Goal: Task Accomplishment & Management: Manage account settings

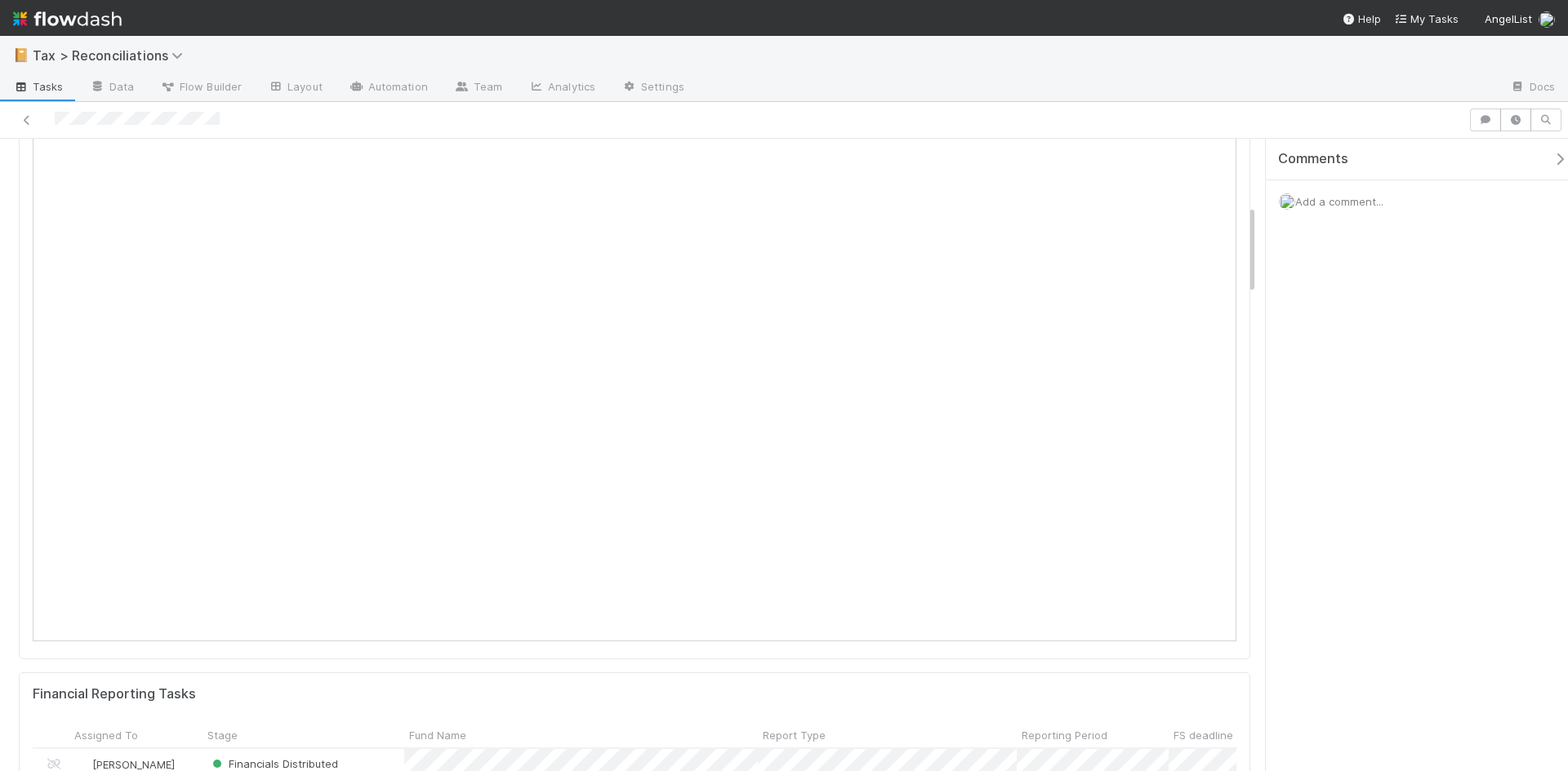
scroll to position [245, 0]
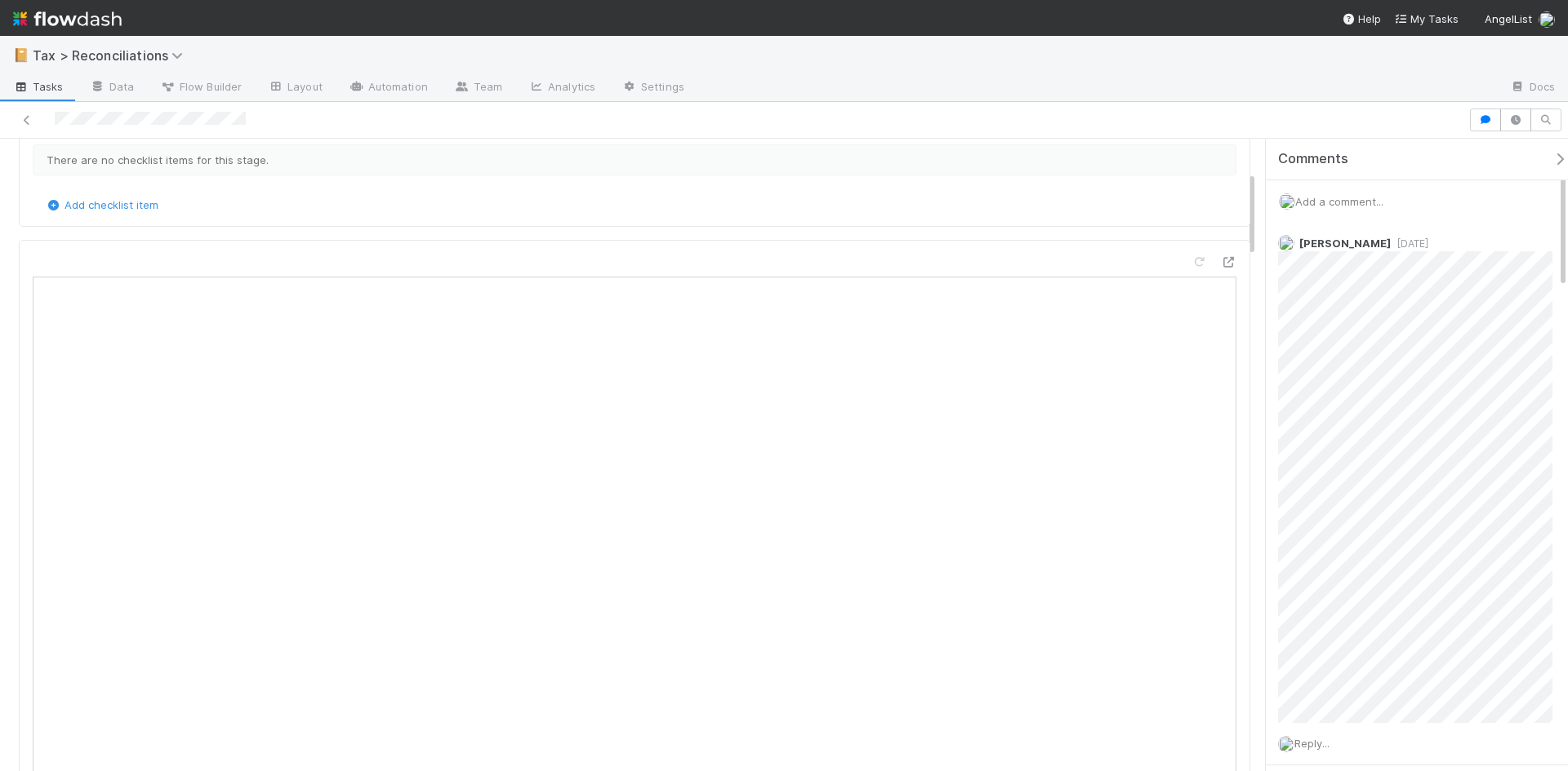
scroll to position [245, 0]
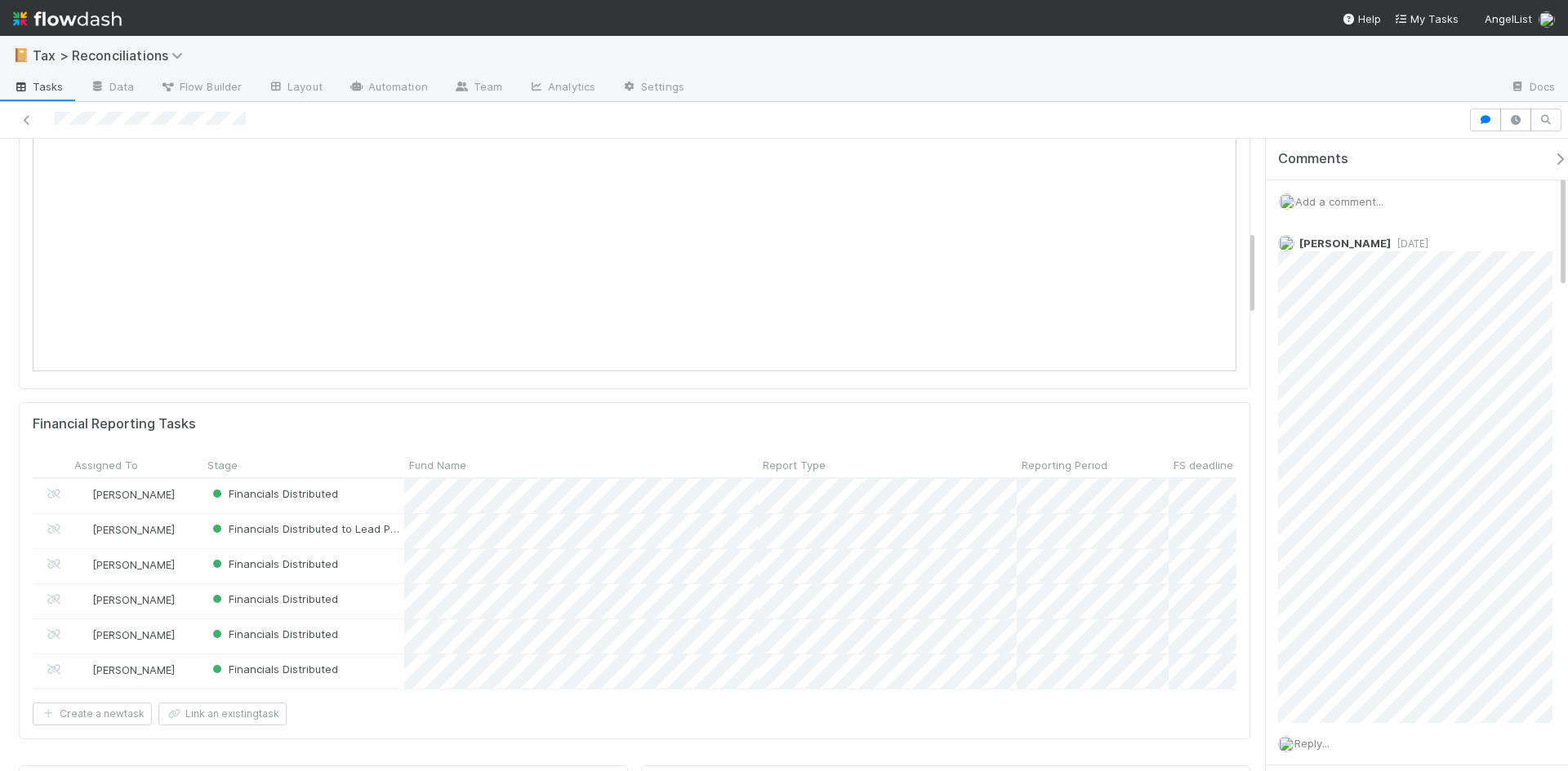
scroll to position [1142, 0]
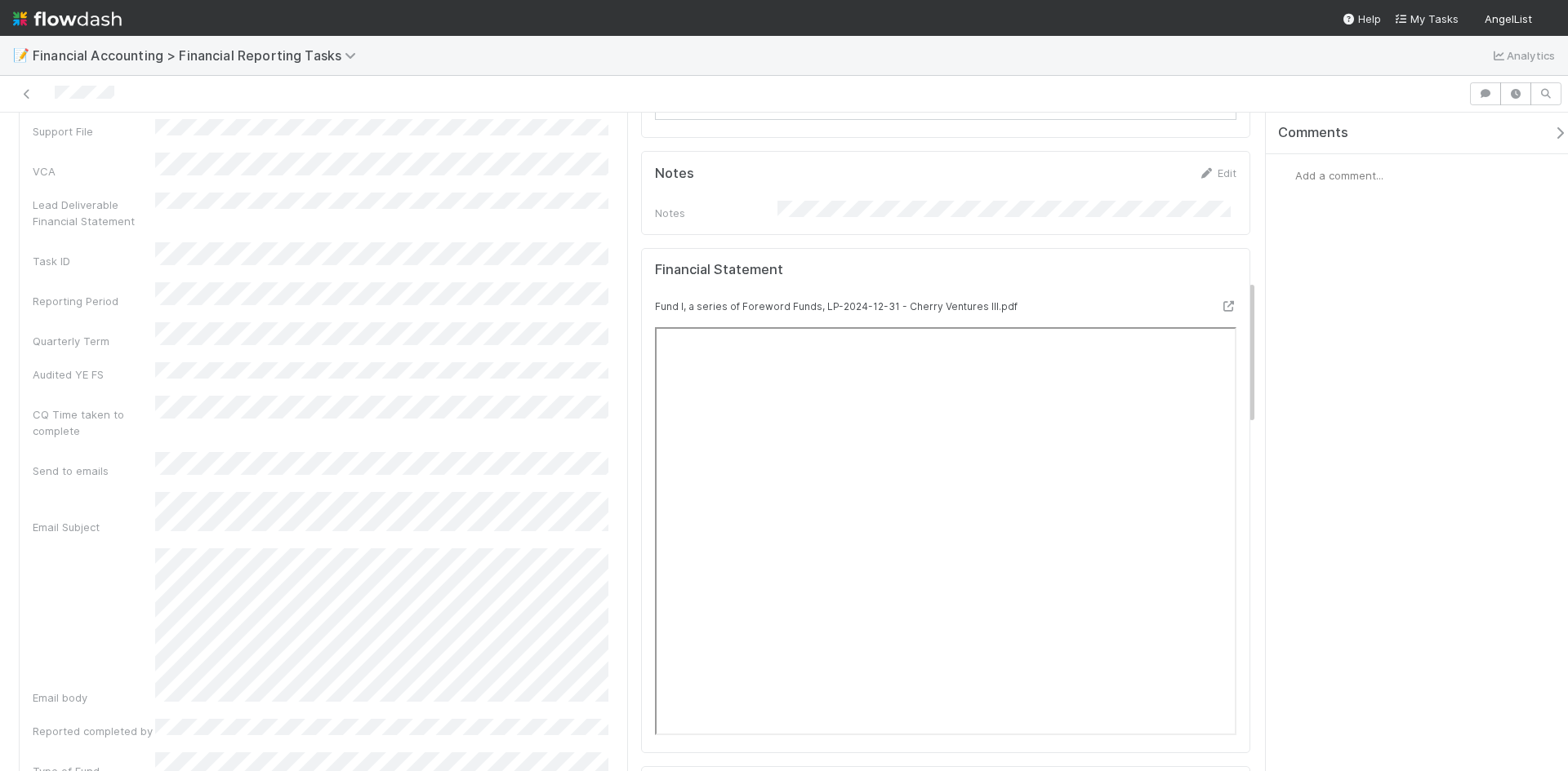
scroll to position [816, 0]
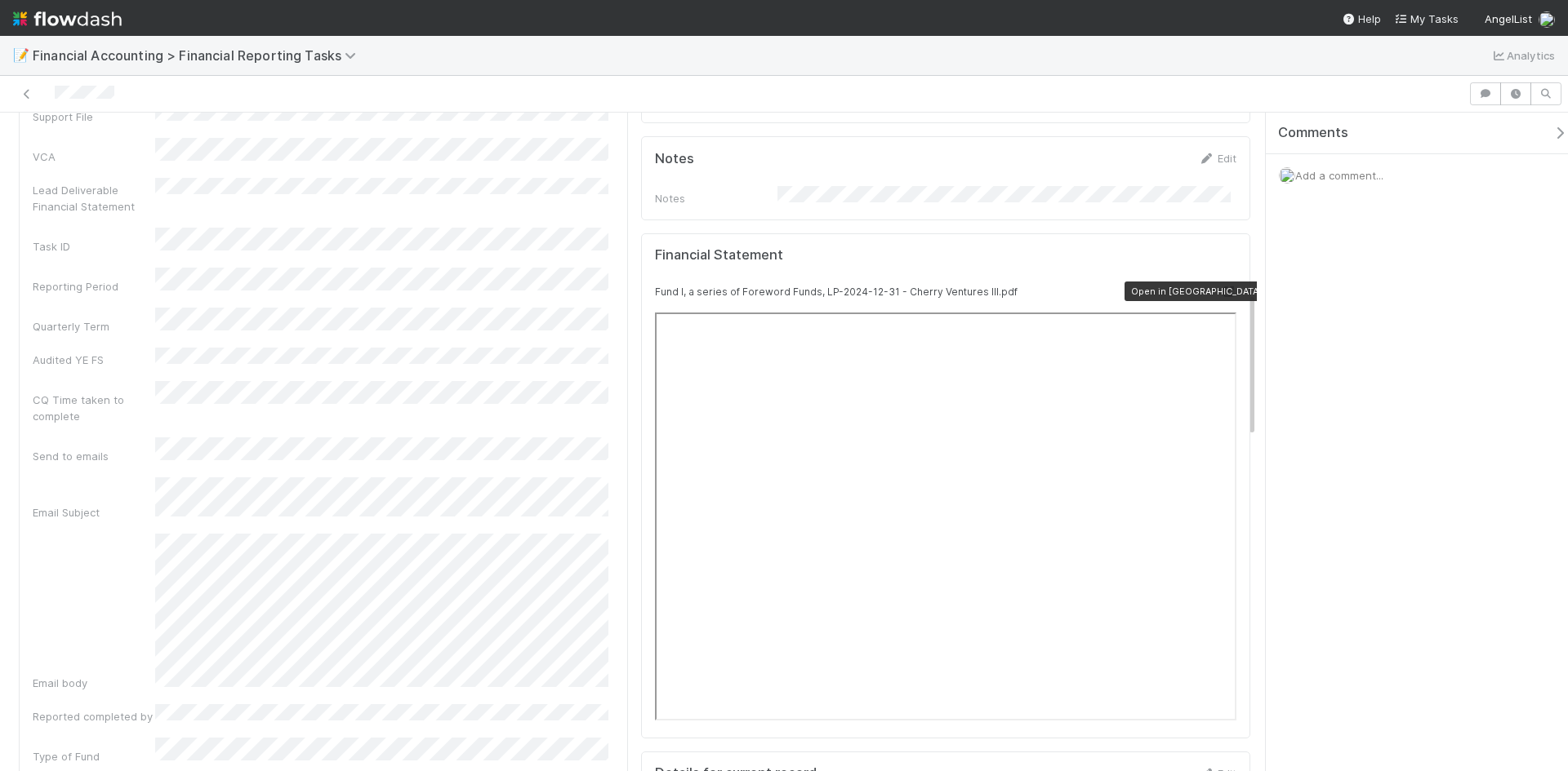
click at [1220, 286] on icon at bounding box center [1228, 292] width 16 height 10
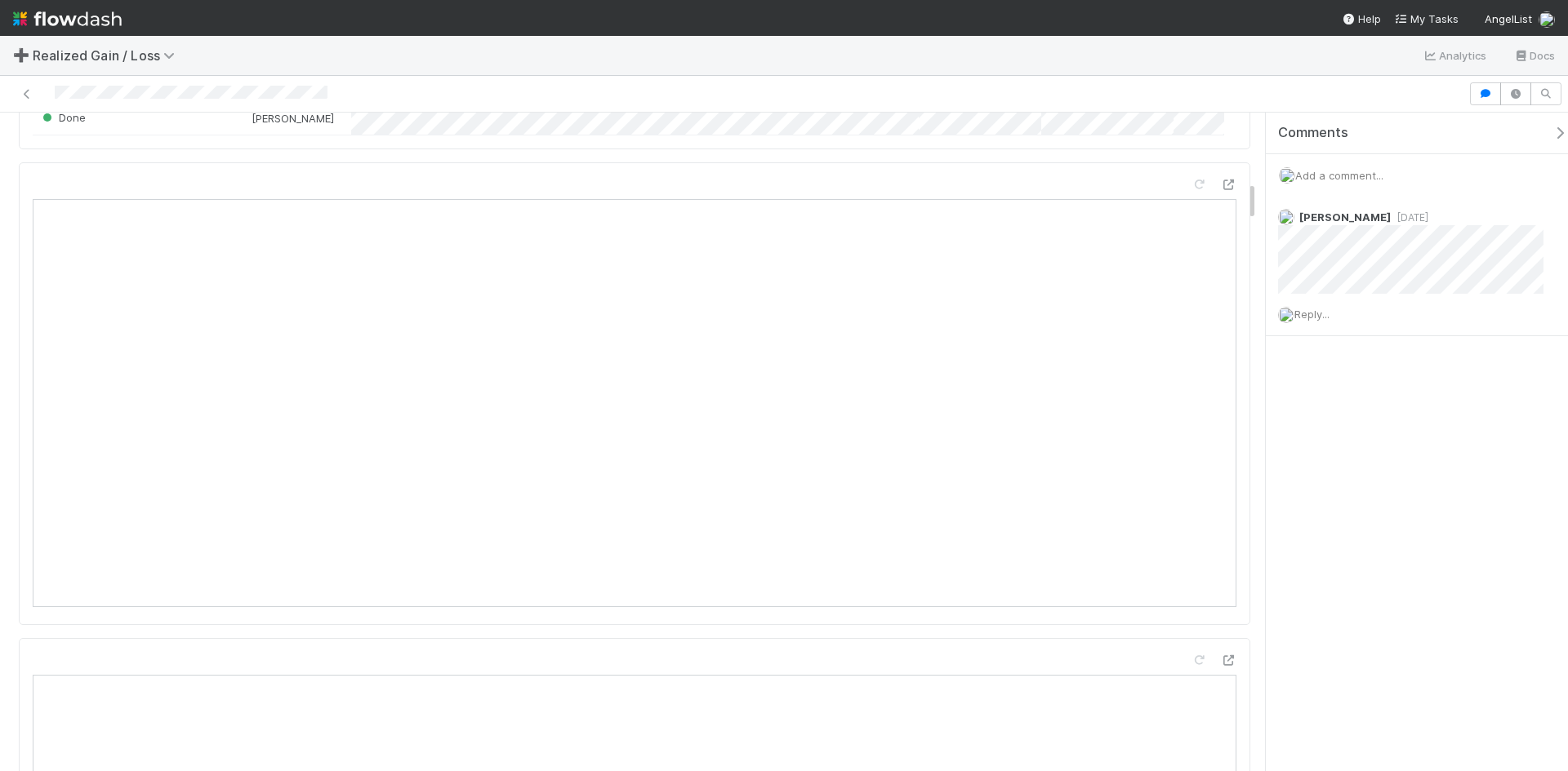
scroll to position [980, 0]
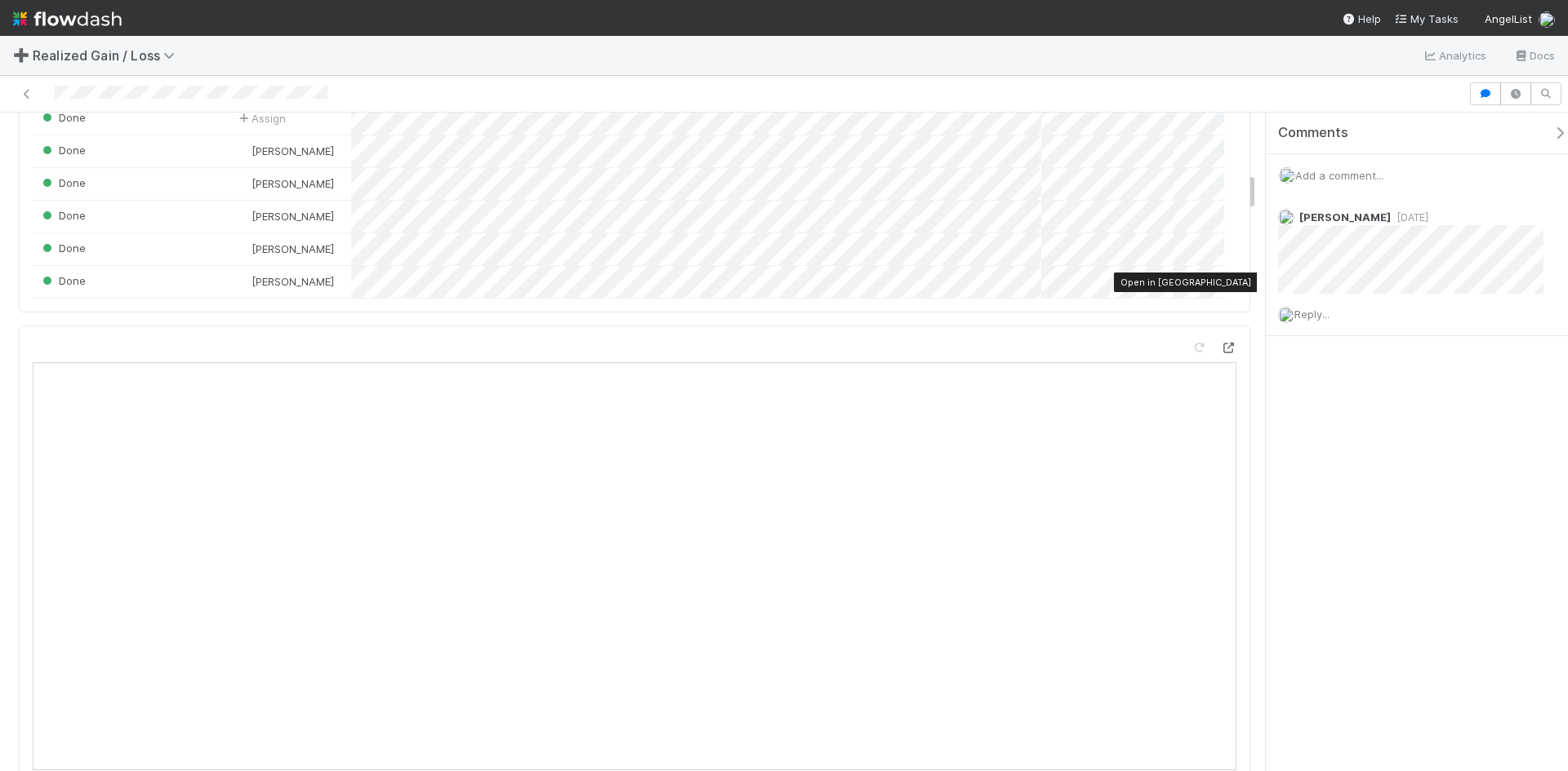
click at [1220, 339] on div at bounding box center [1228, 347] width 16 height 16
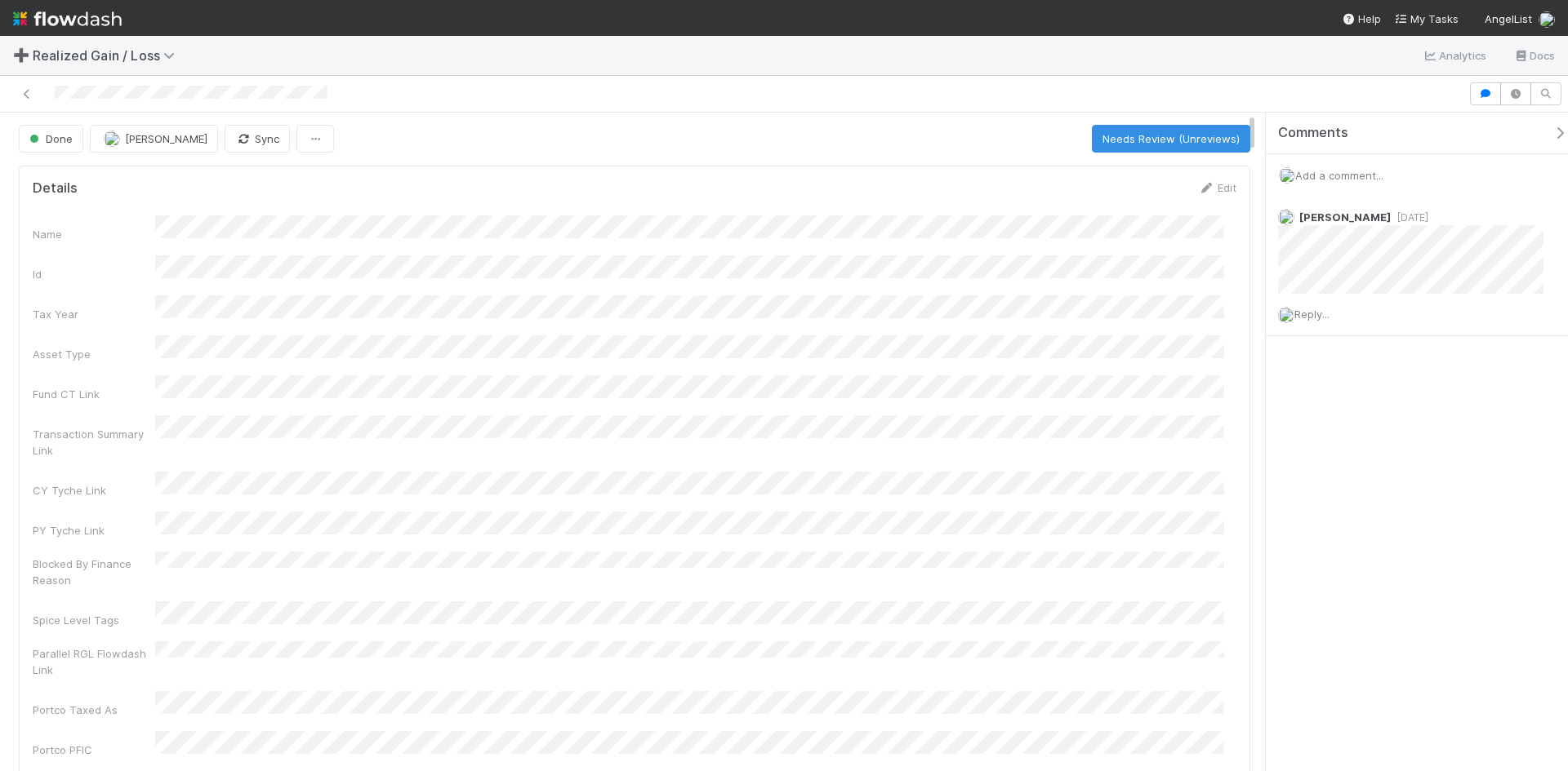
scroll to position [0, 0]
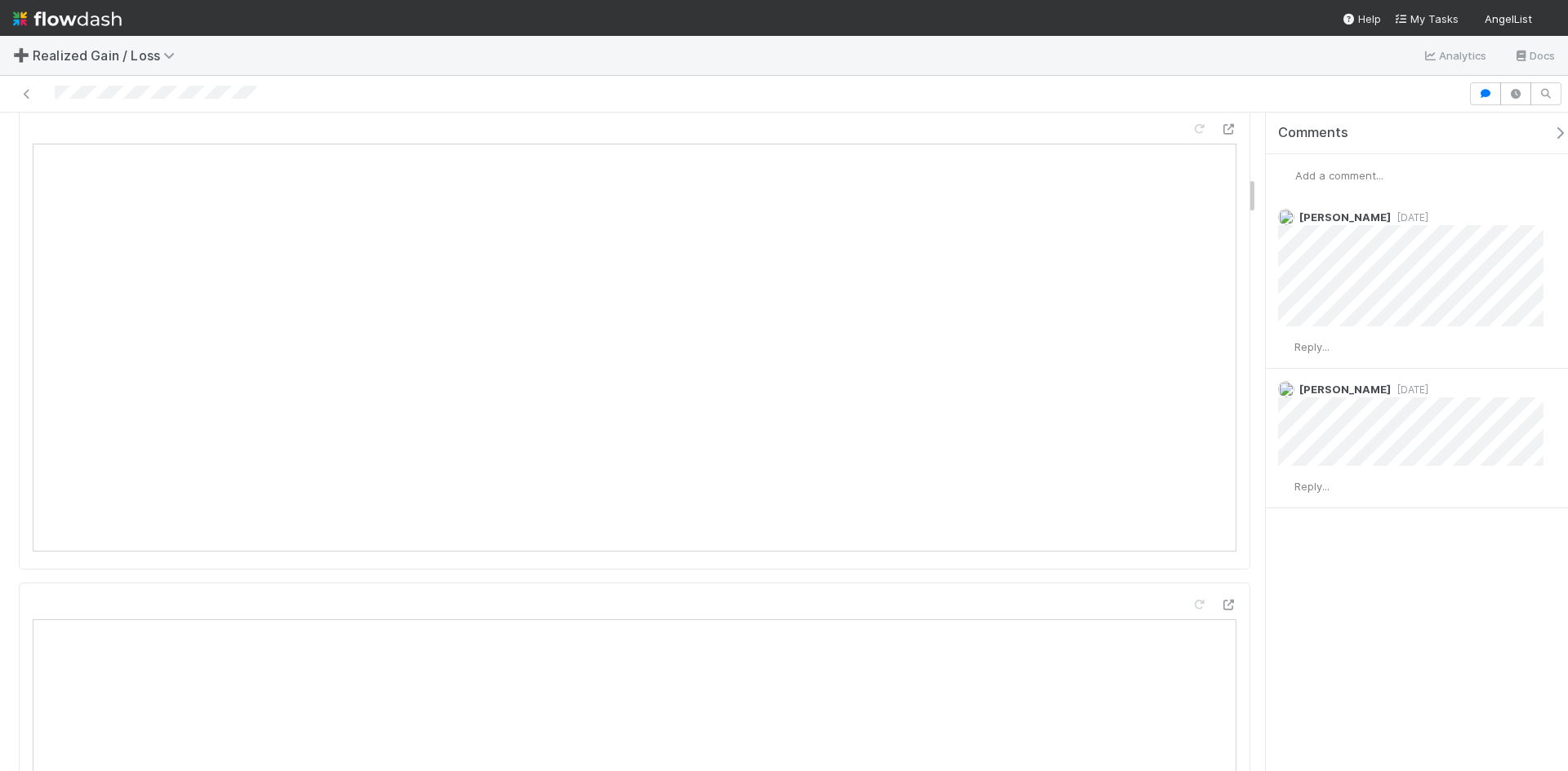
scroll to position [1061, 0]
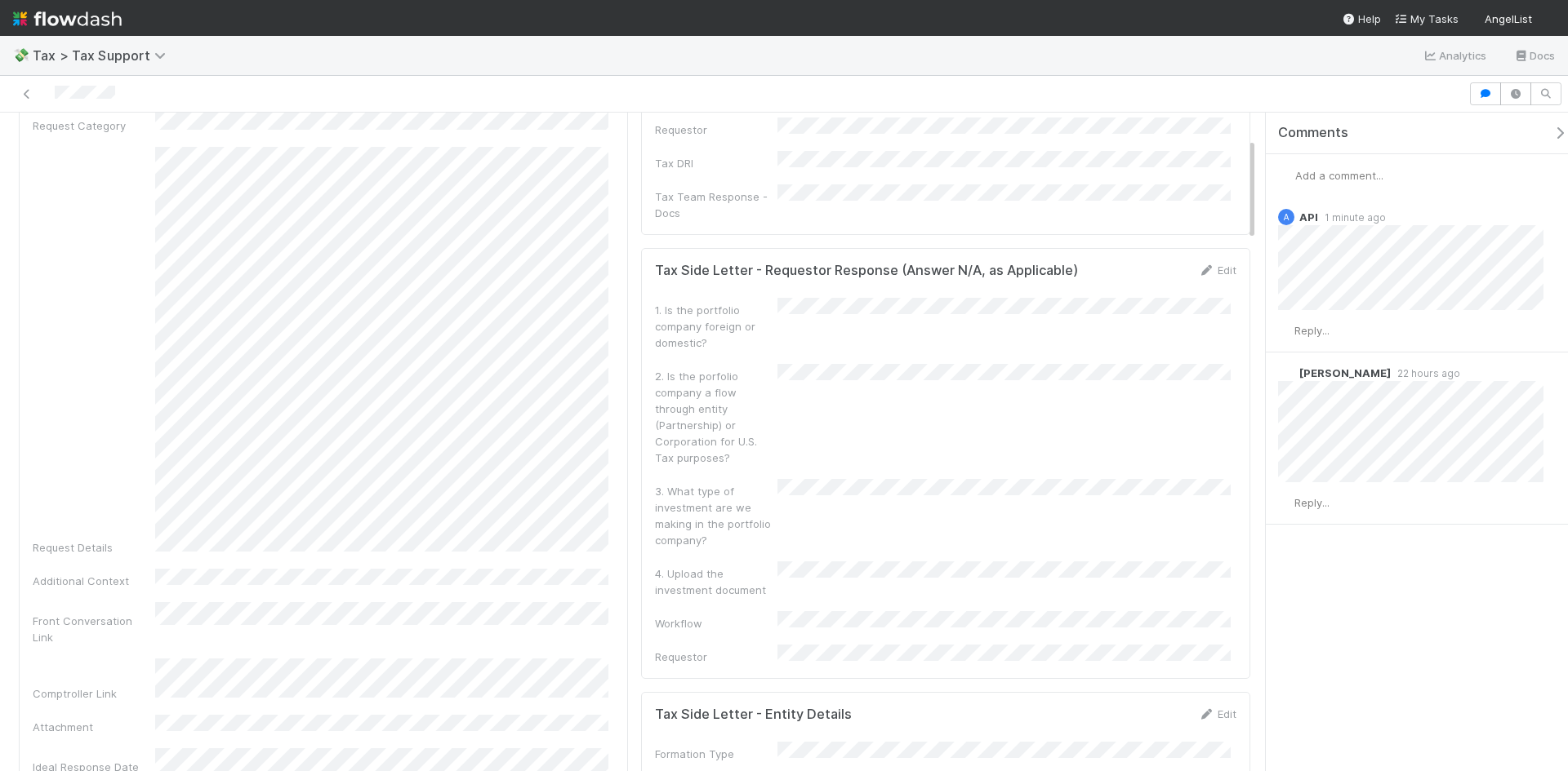
scroll to position [164, 0]
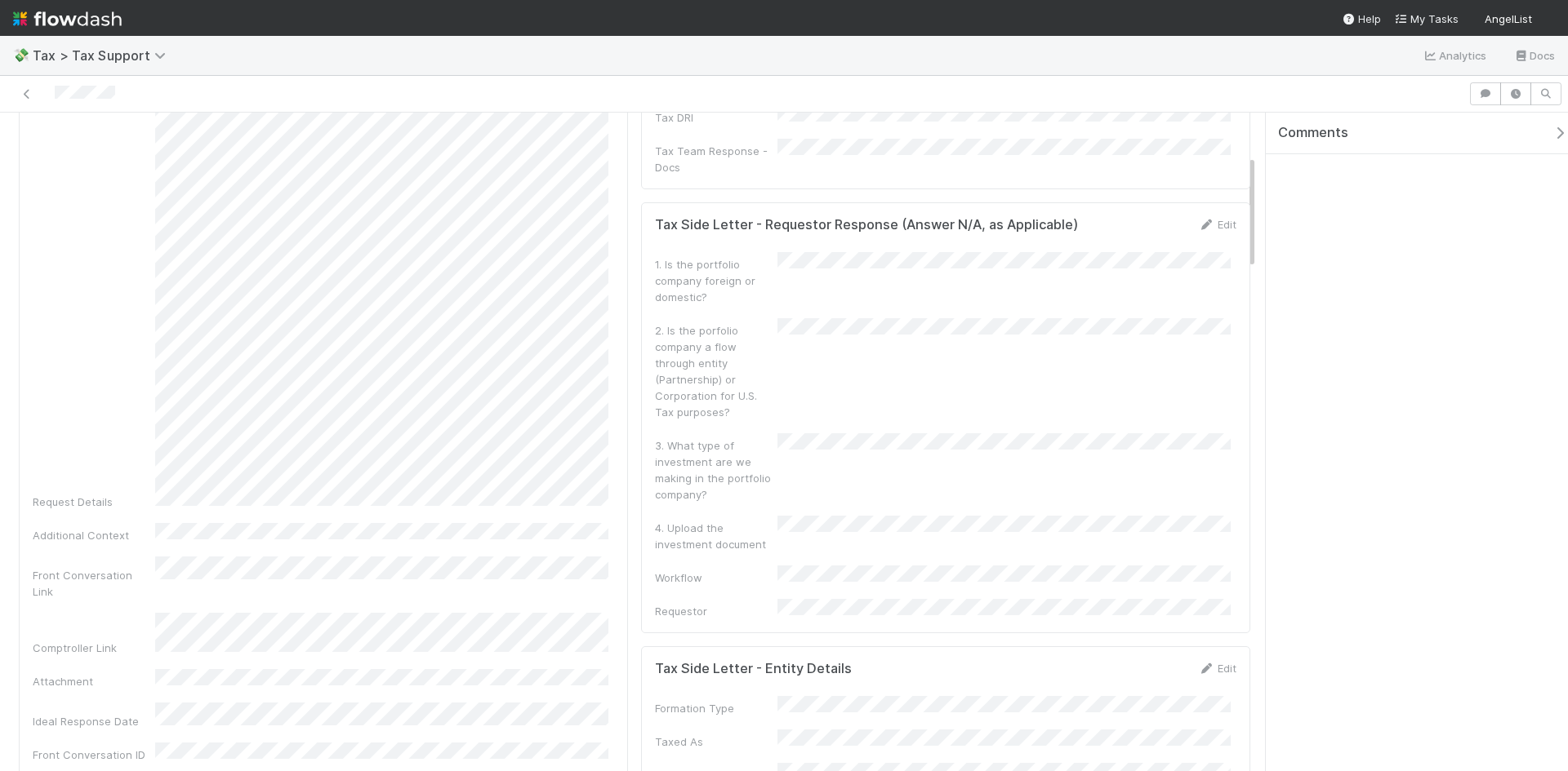
scroll to position [245, 0]
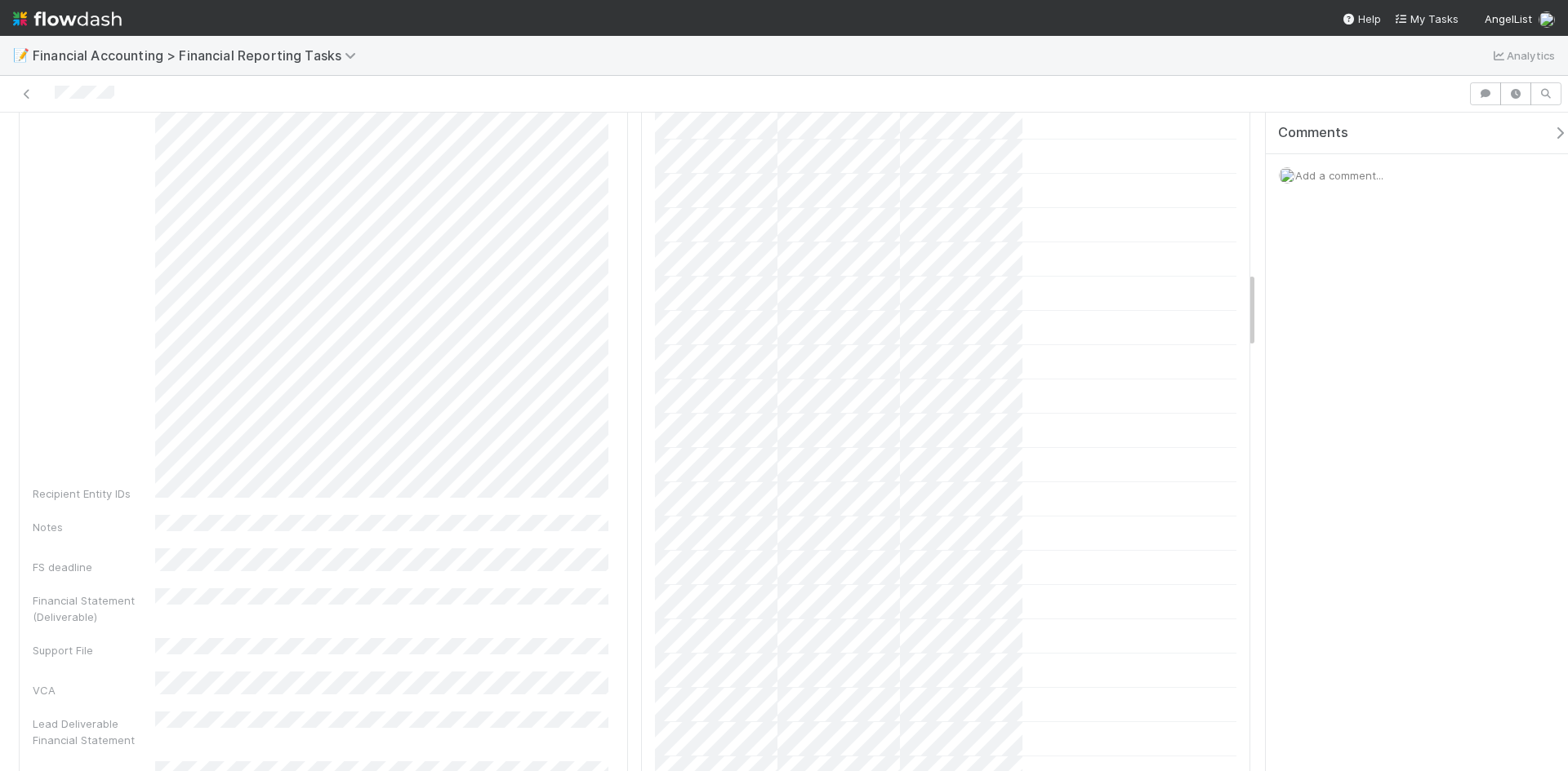
scroll to position [1468, 0]
drag, startPoint x: 630, startPoint y: 4, endPoint x: 651, endPoint y: 55, distance: 55.2
click at [648, 61] on div "📝 Financial Accounting > Financial Reporting Tasks Analytics" at bounding box center [784, 55] width 1568 height 39
drag, startPoint x: 661, startPoint y: 36, endPoint x: 631, endPoint y: 19, distance: 34.5
drag, startPoint x: 631, startPoint y: 19, endPoint x: 576, endPoint y: 11, distance: 55.6
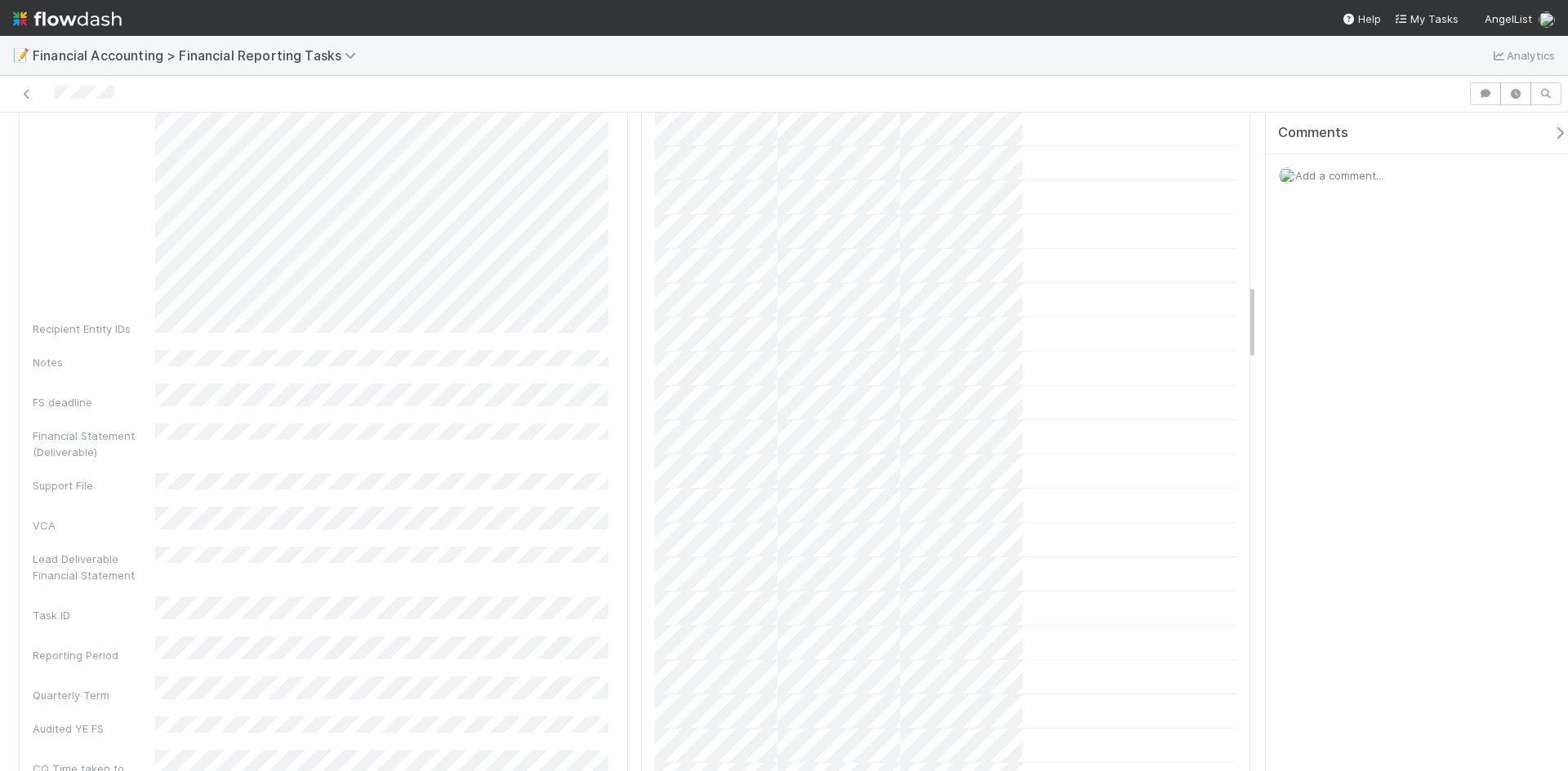
click at [576, 11] on nav "Help My Tasks AngelList" at bounding box center [784, 17] width 1568 height 35
drag, startPoint x: 570, startPoint y: 1, endPoint x: 527, endPoint y: 57, distance: 70.6
click at [527, 57] on div "📝 Financial Accounting > Financial Reporting Tasks Analytics" at bounding box center [784, 55] width 1568 height 39
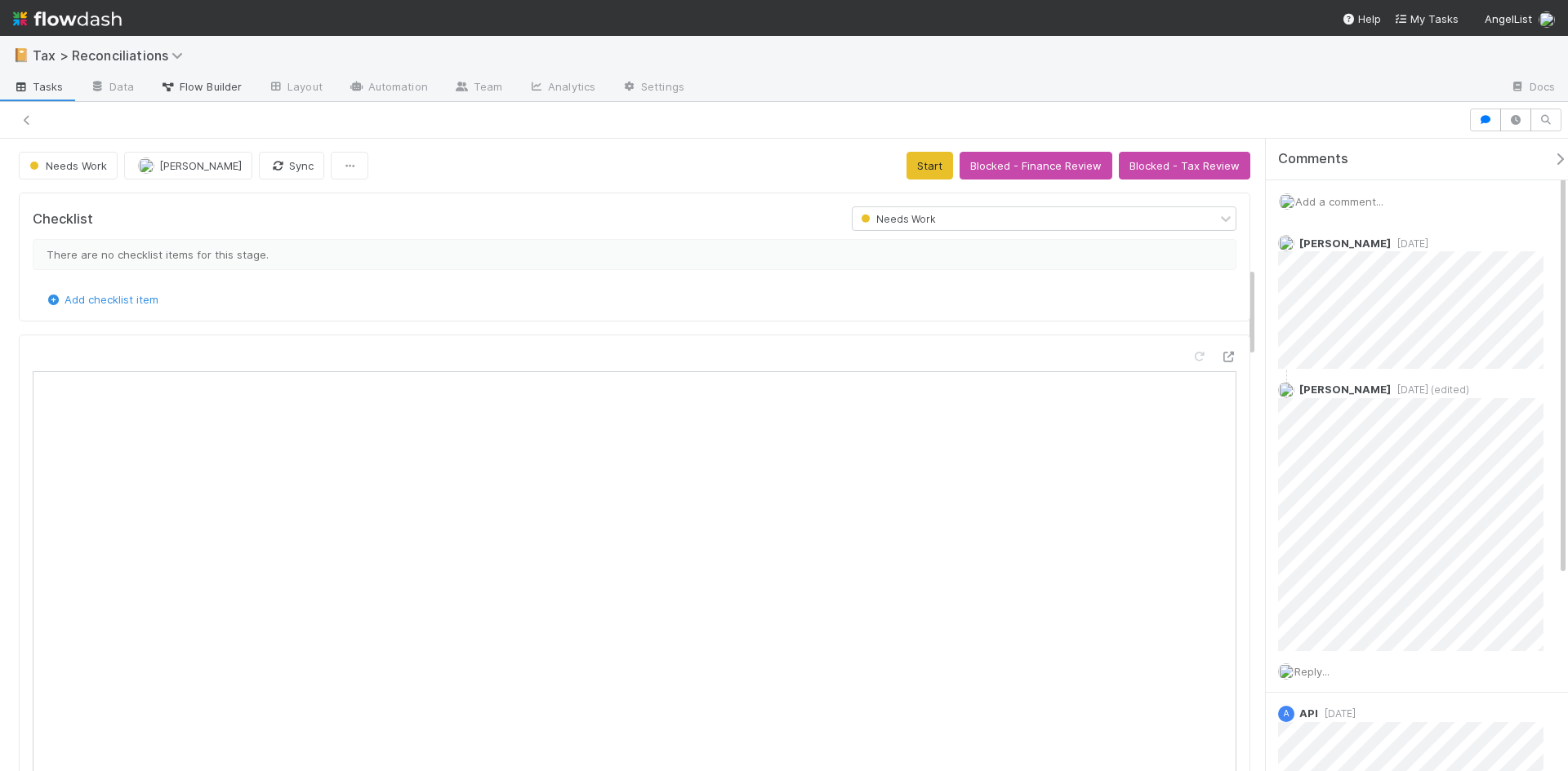
scroll to position [897, 0]
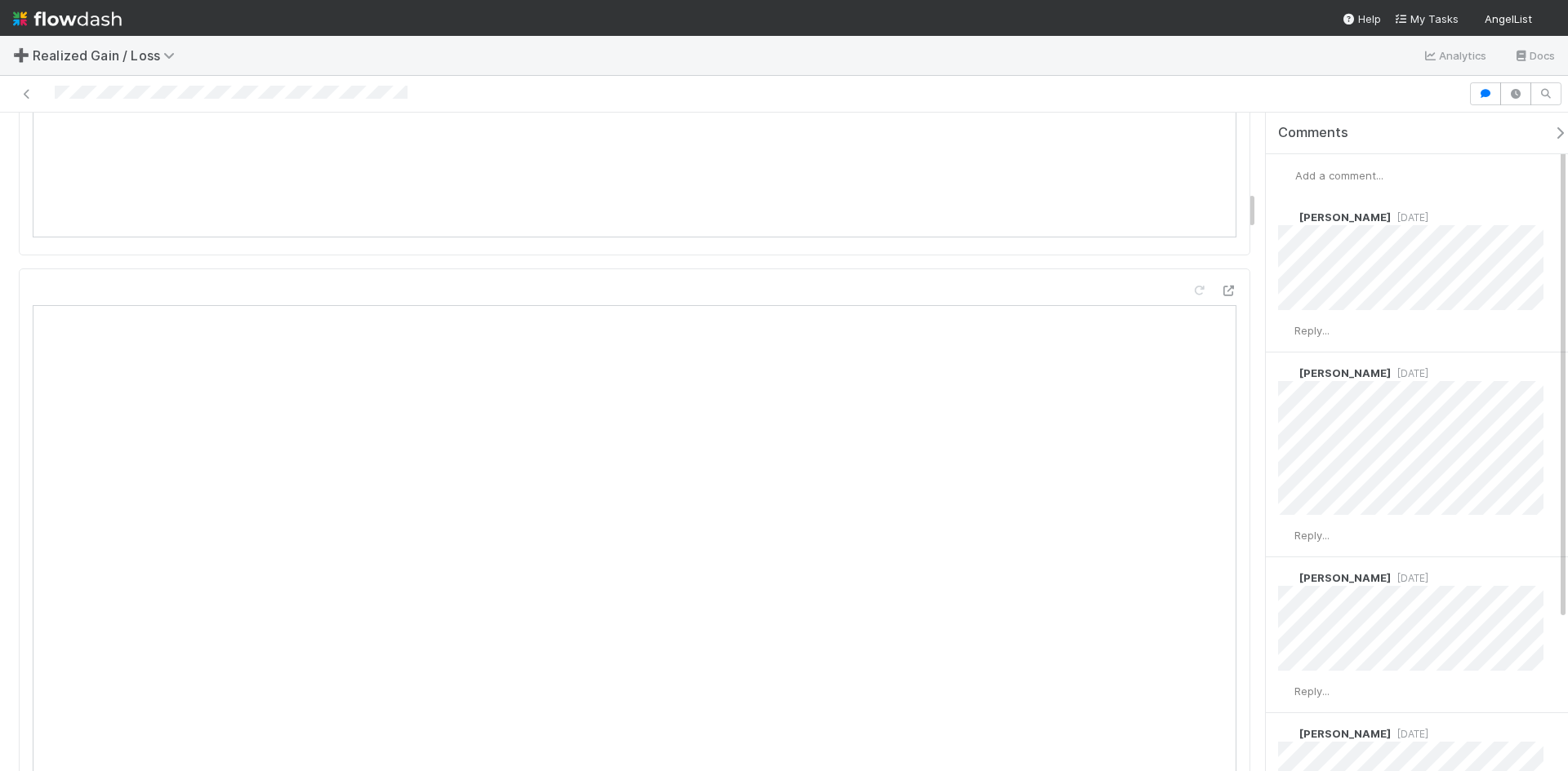
scroll to position [1468, 0]
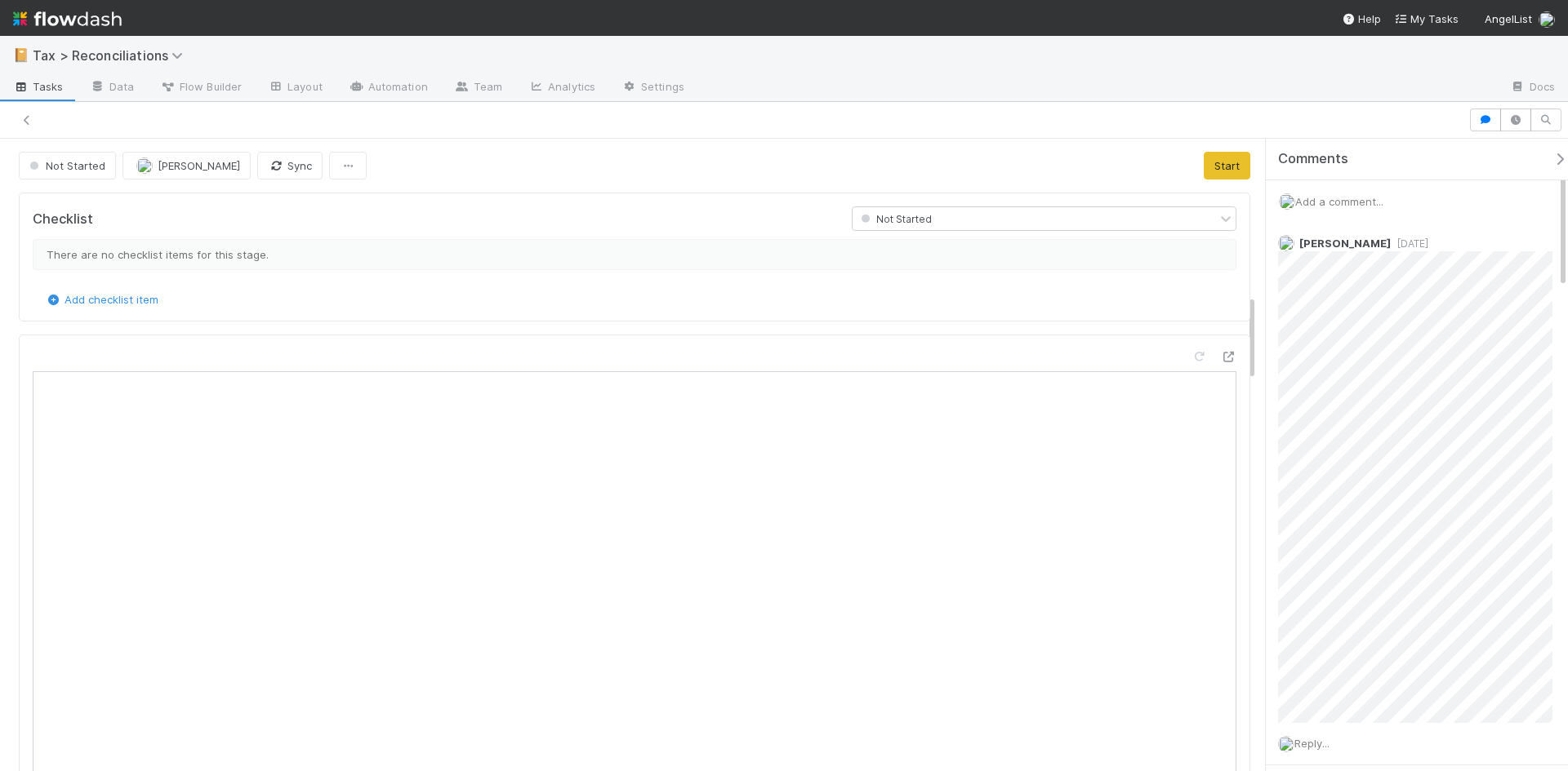
scroll to position [319, 557]
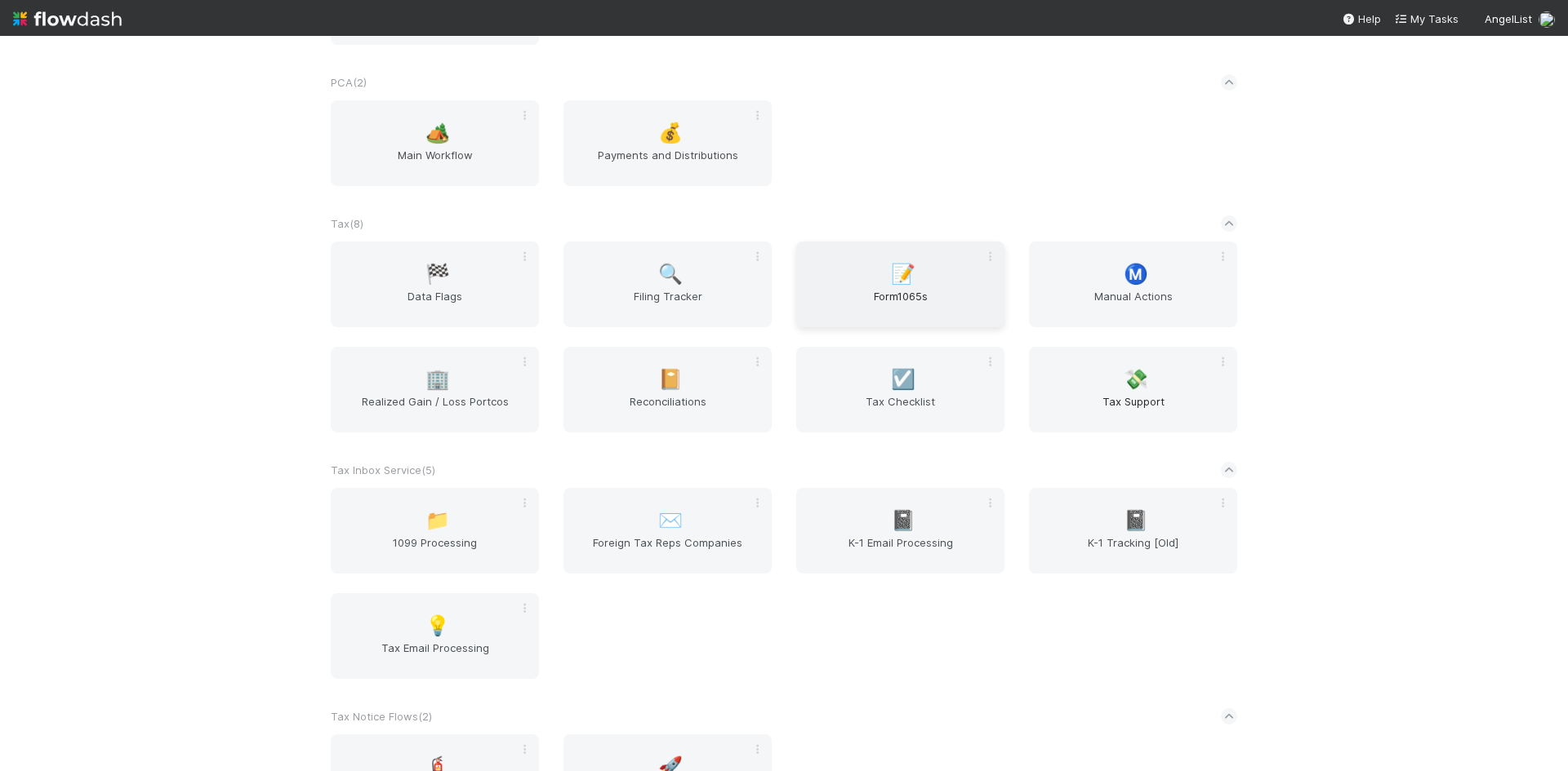
scroll to position [1551, 0]
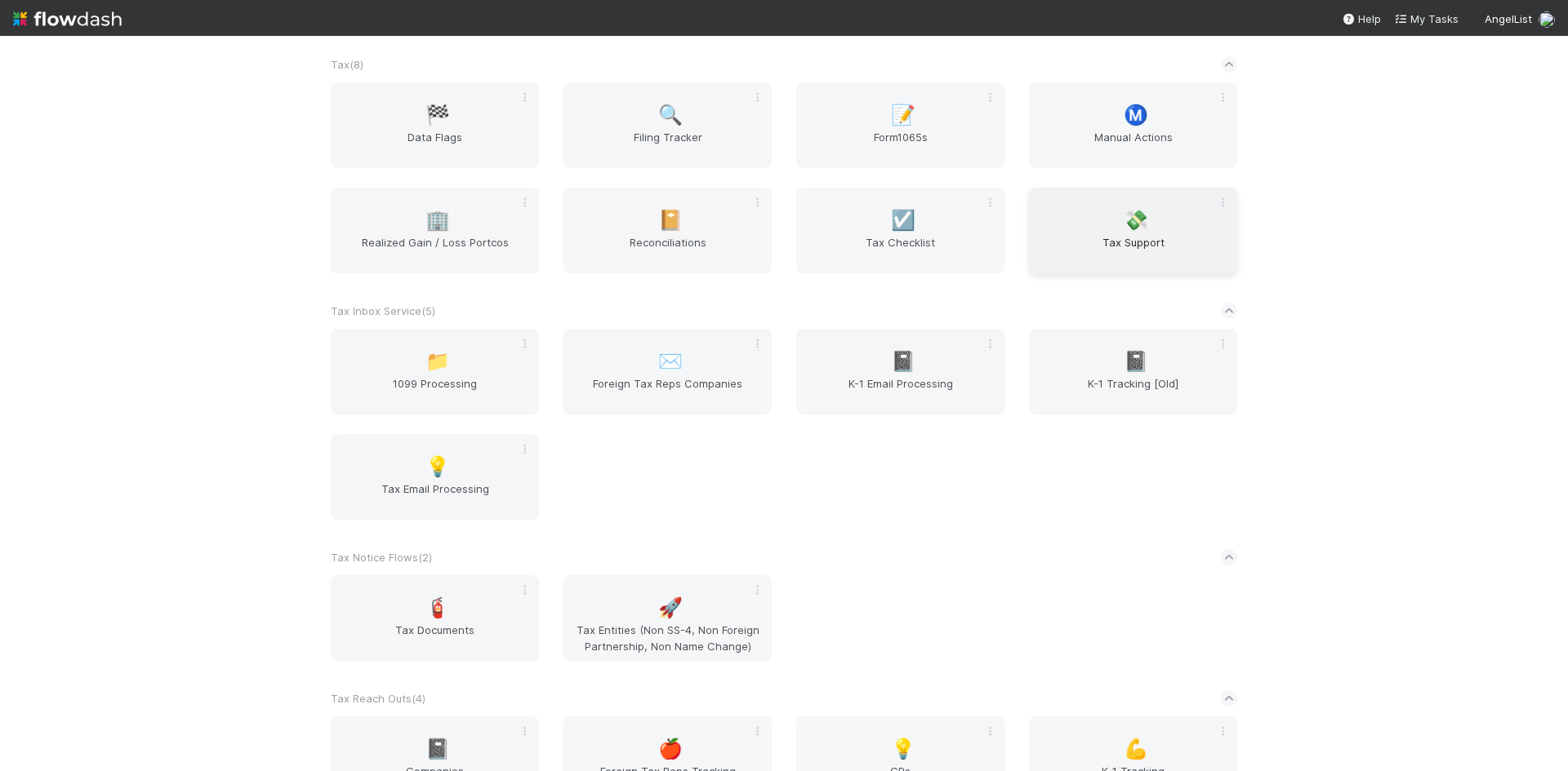
click at [1124, 240] on span "Tax Support" at bounding box center [1132, 251] width 195 height 33
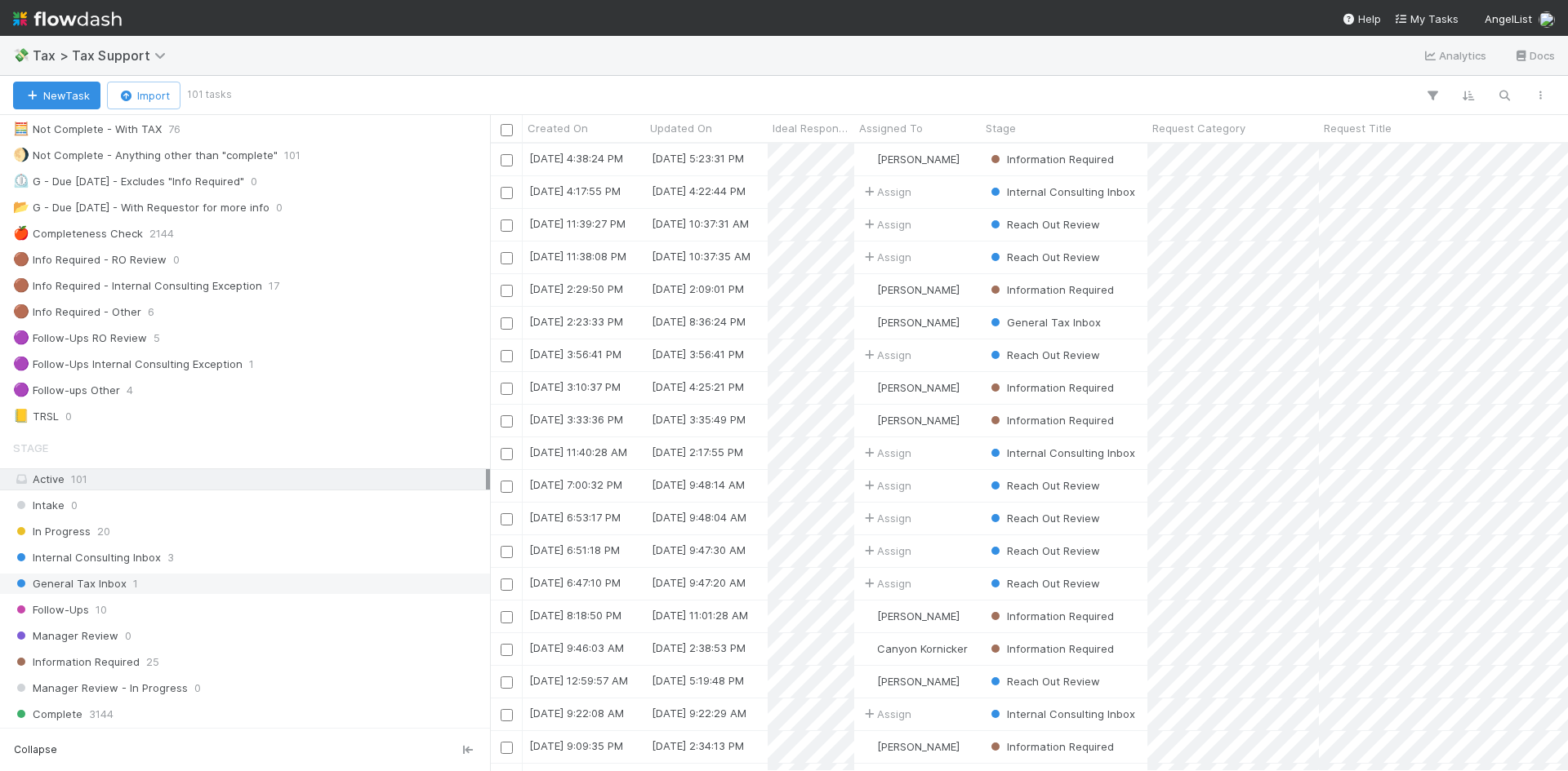
scroll to position [164, 0]
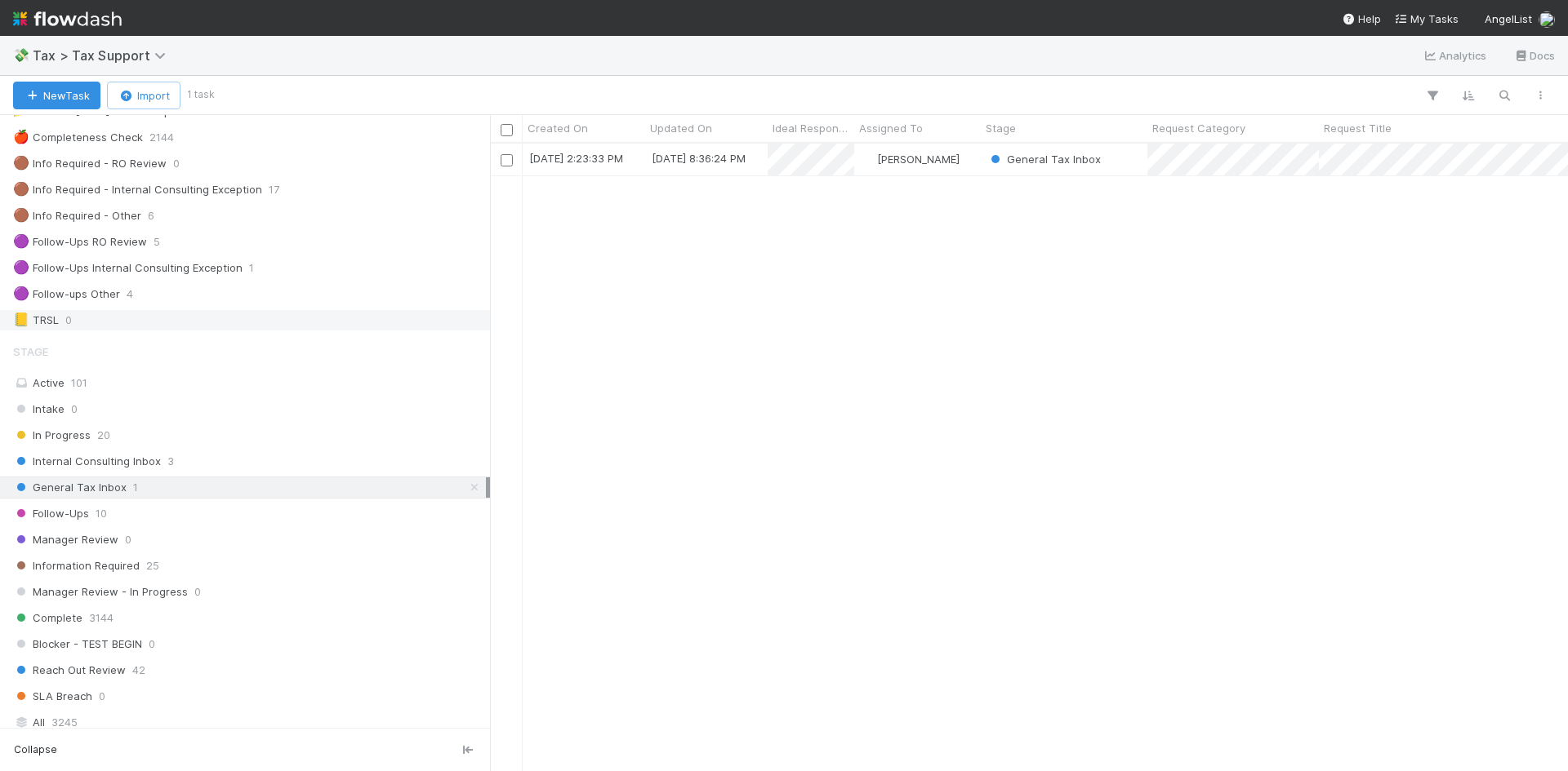
scroll to position [164, 0]
click at [98, 506] on span "10" at bounding box center [100, 511] width 11 height 21
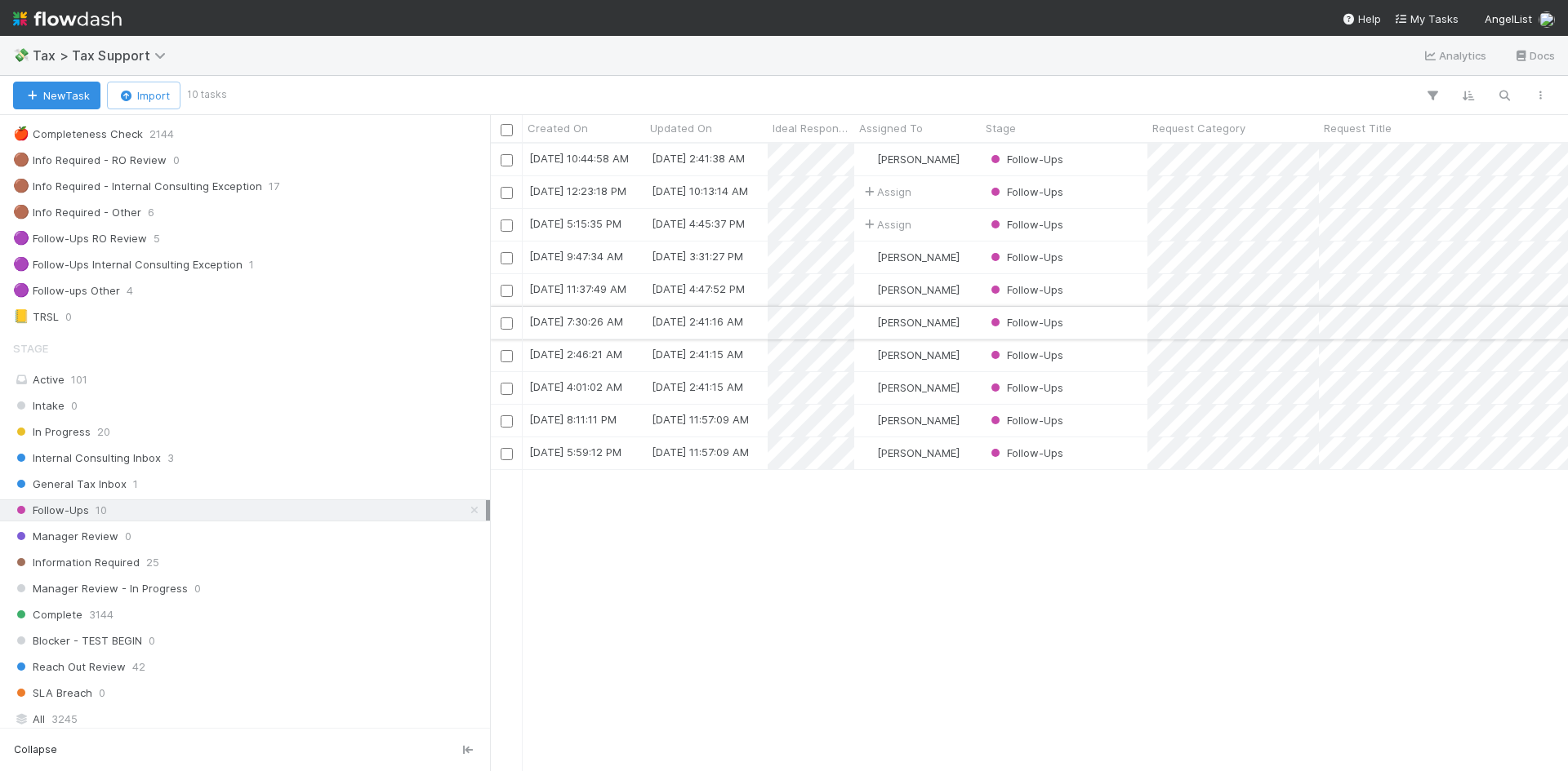
click at [958, 322] on div "Sam Dragul" at bounding box center [917, 323] width 126 height 32
click at [113, 485] on span "General Tax Inbox" at bounding box center [69, 485] width 113 height 21
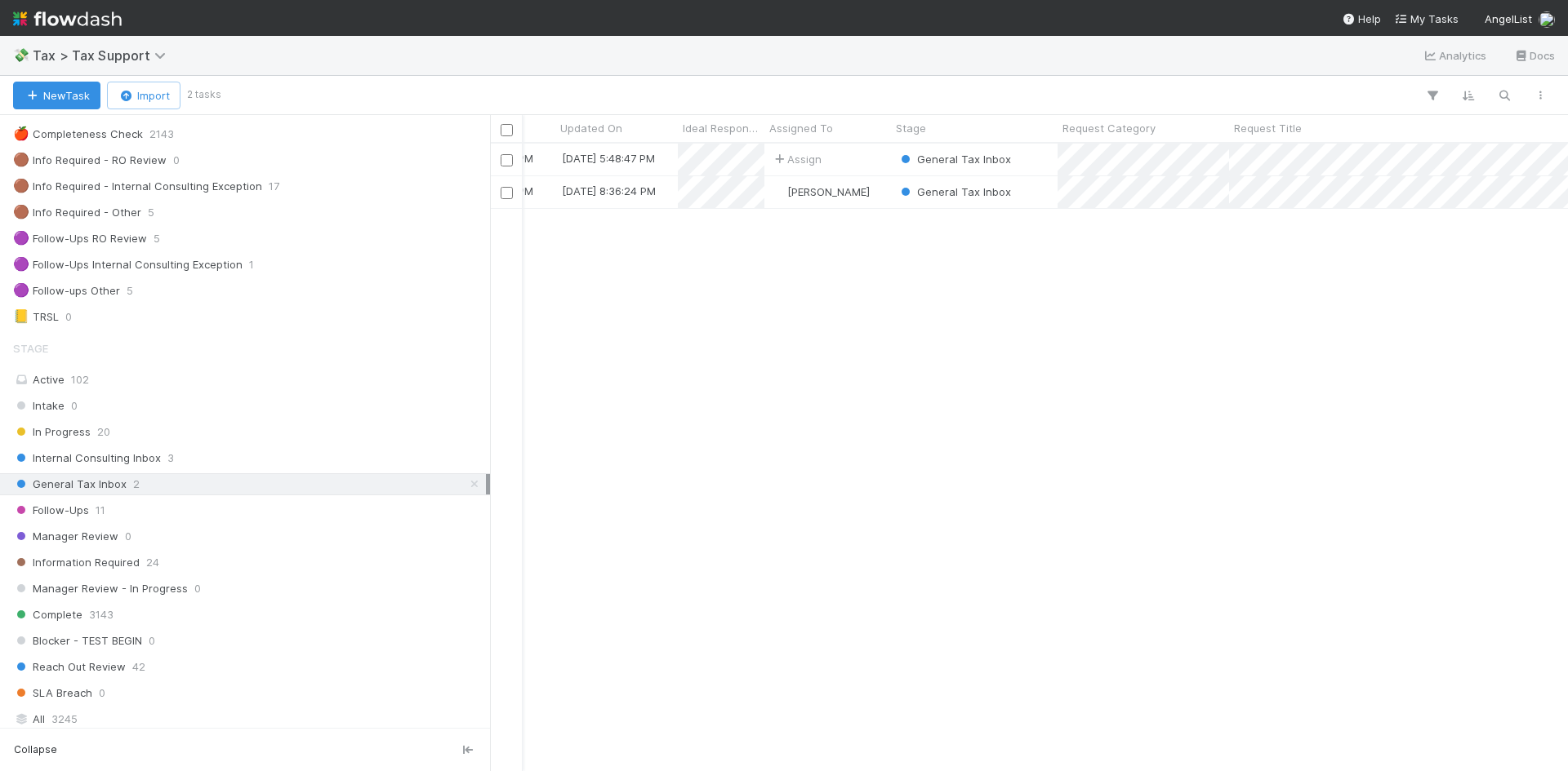
scroll to position [0, 101]
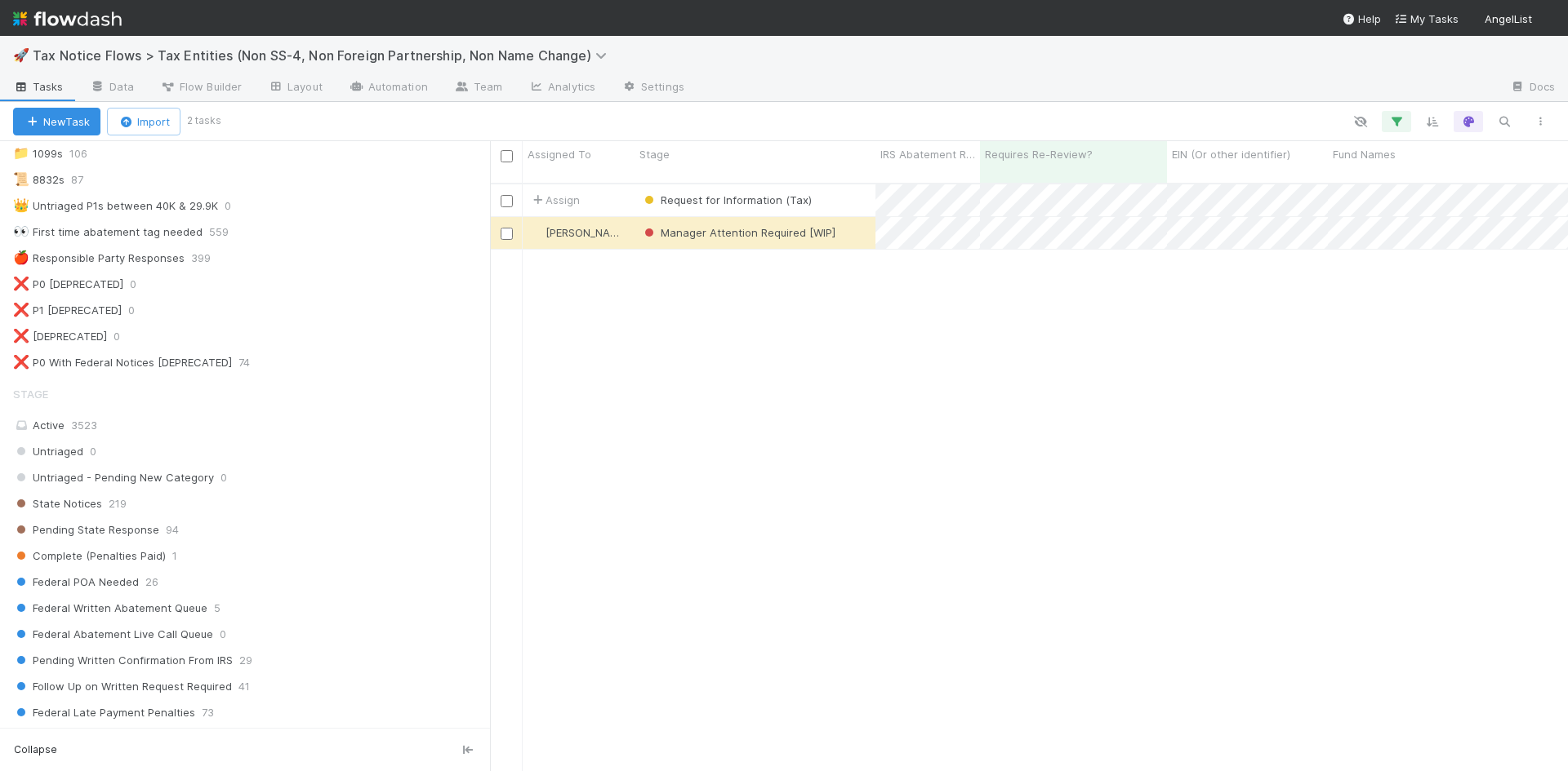
scroll to position [245, 0]
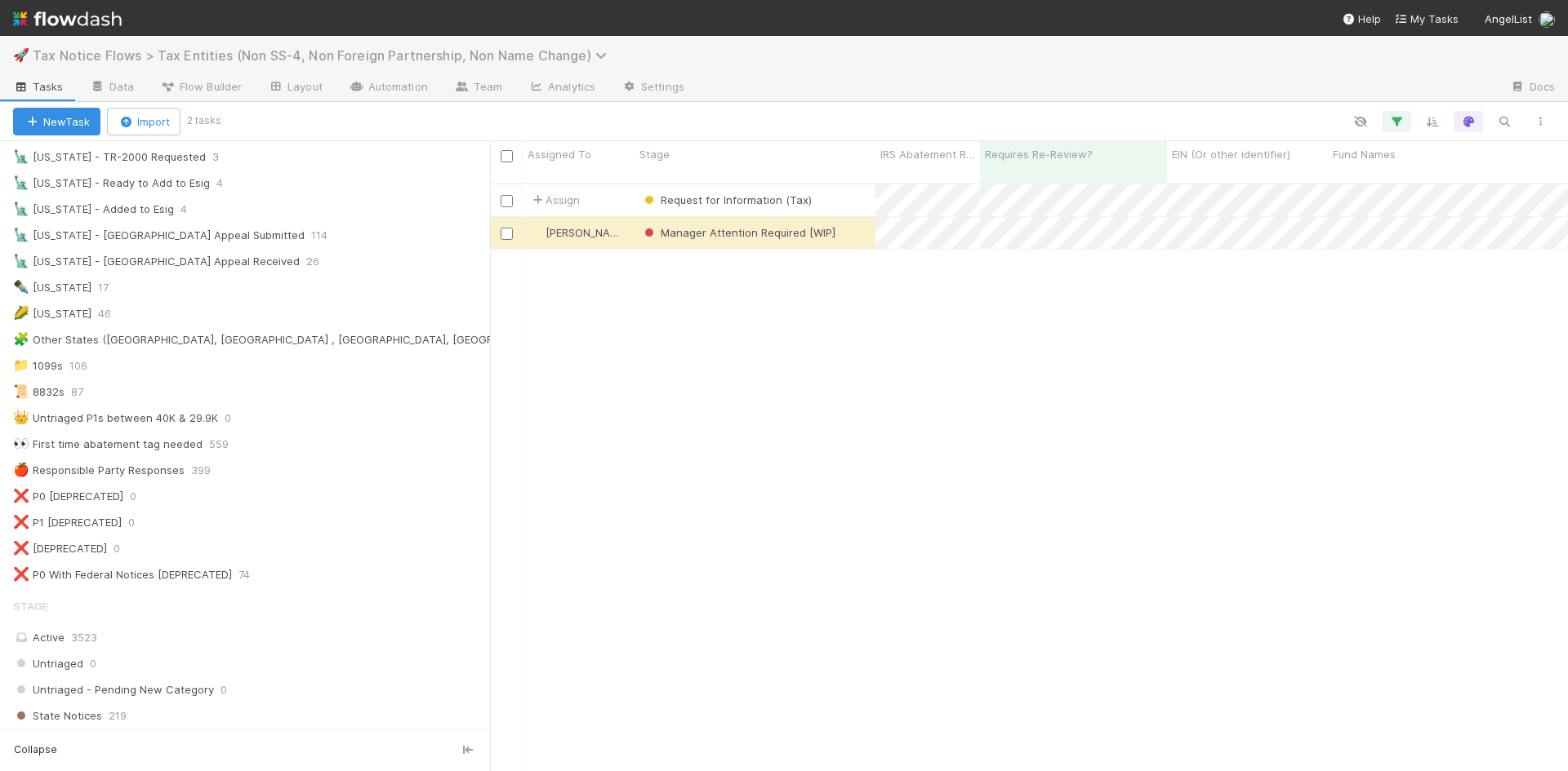
click at [429, 53] on span "Tax Notice Flows > Tax Entities (Non SS-4, Non Foreign Partnership, Non Name Ch…" at bounding box center [324, 55] width 582 height 16
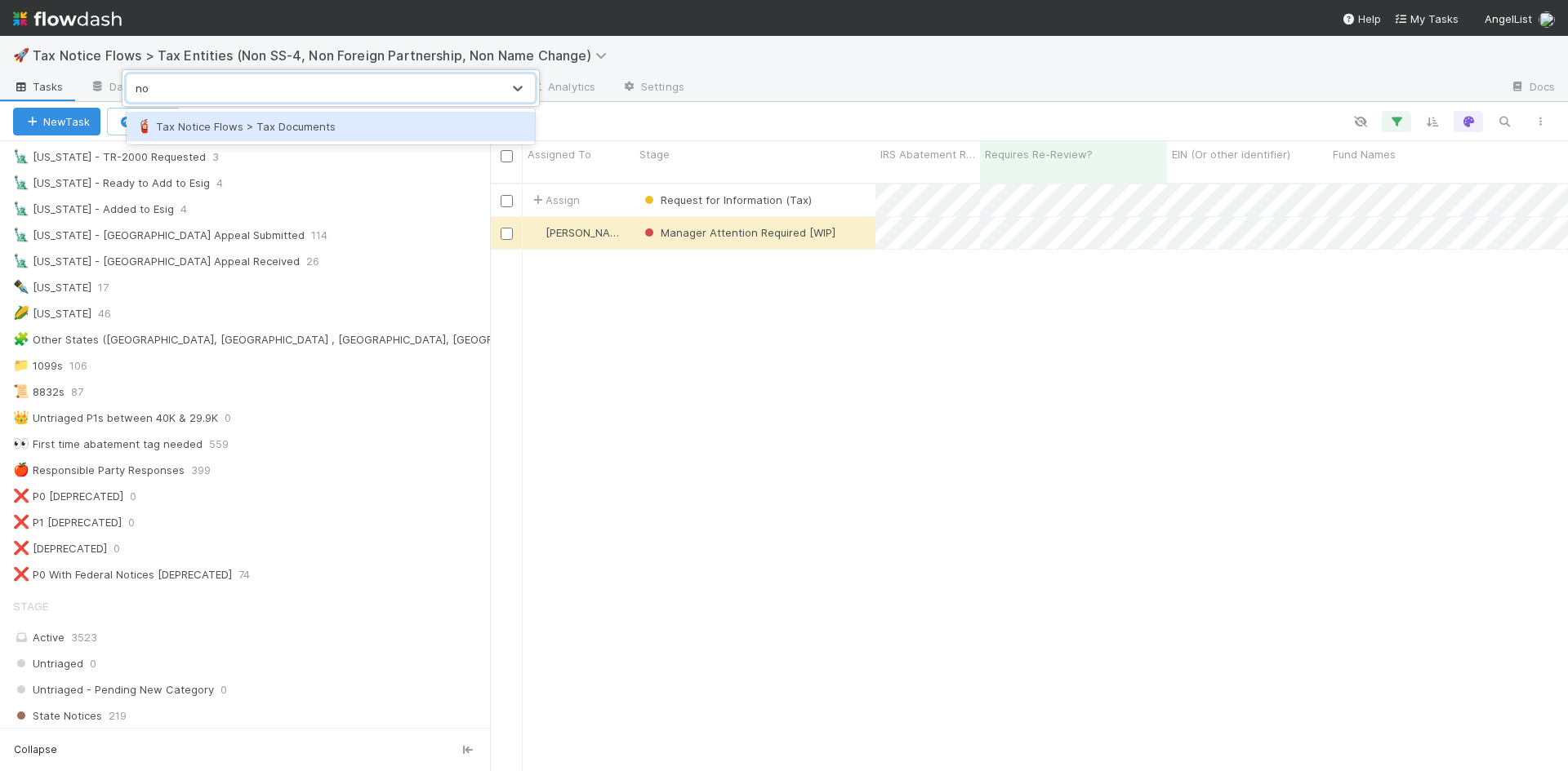
type input "noti"
click at [325, 125] on div "🧯 Tax Notice Flows > Tax Documents" at bounding box center [330, 126] width 389 height 16
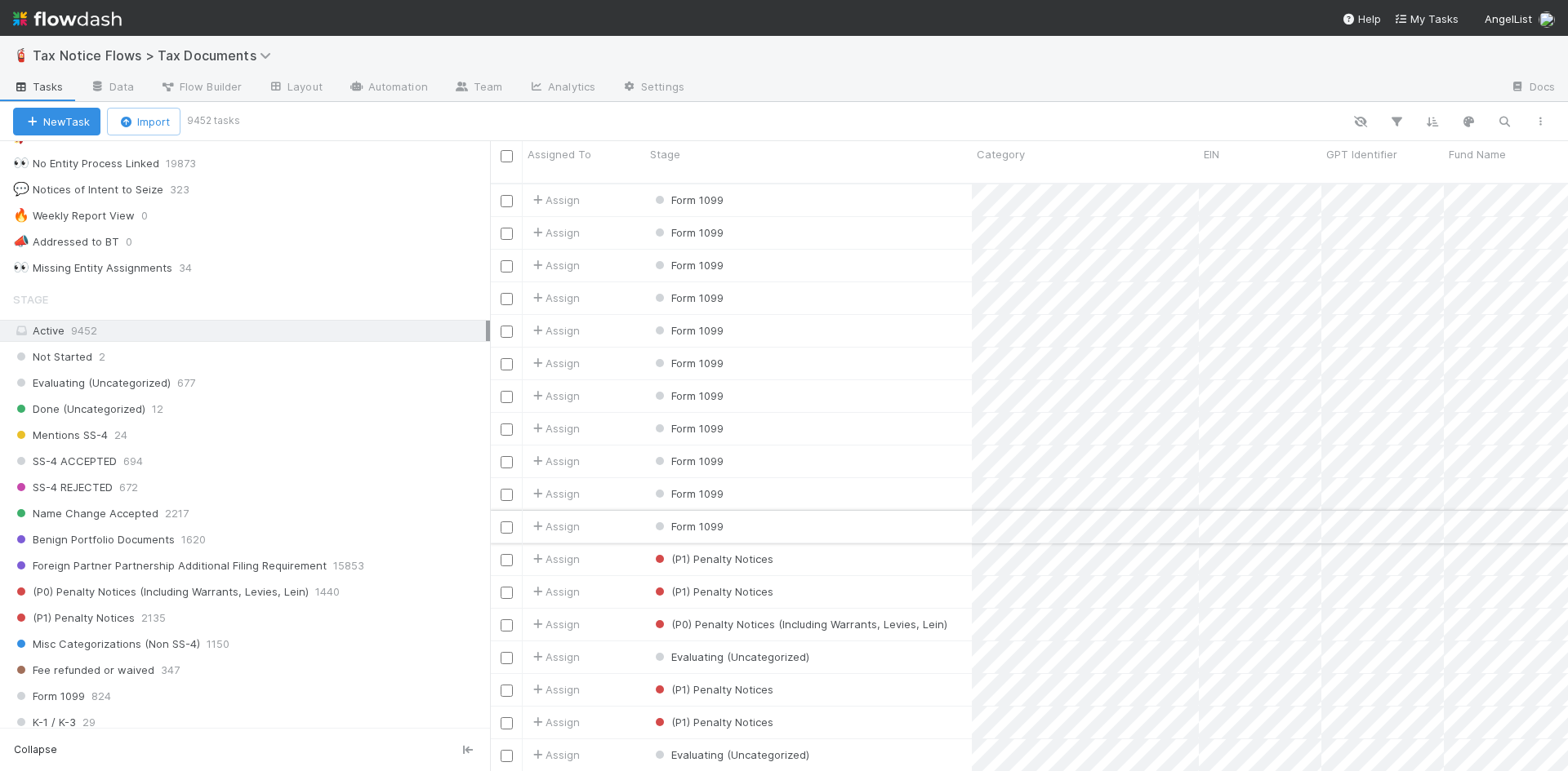
click at [745, 511] on div "Form 1099" at bounding box center [808, 526] width 326 height 32
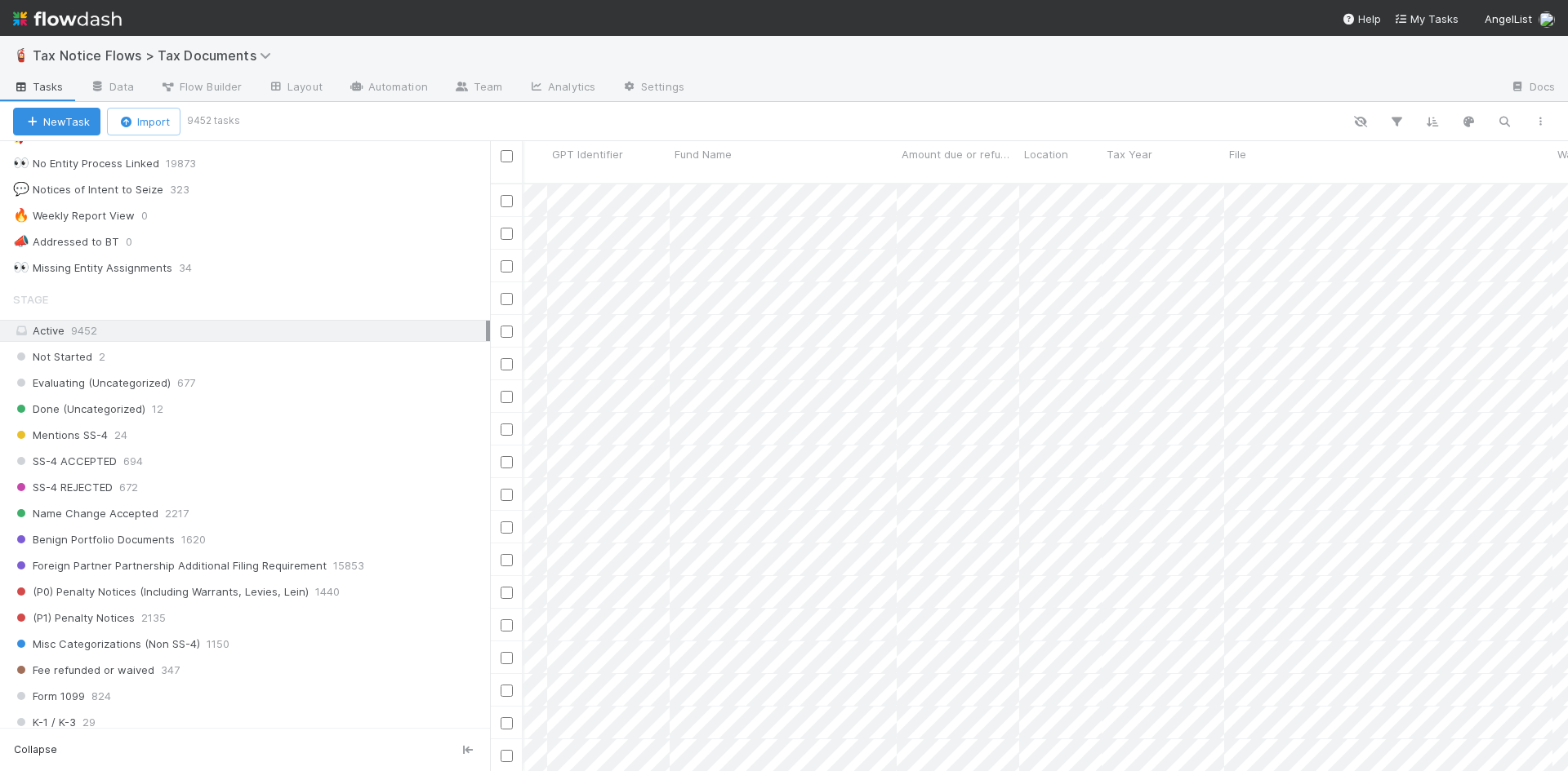
scroll to position [1958, 900]
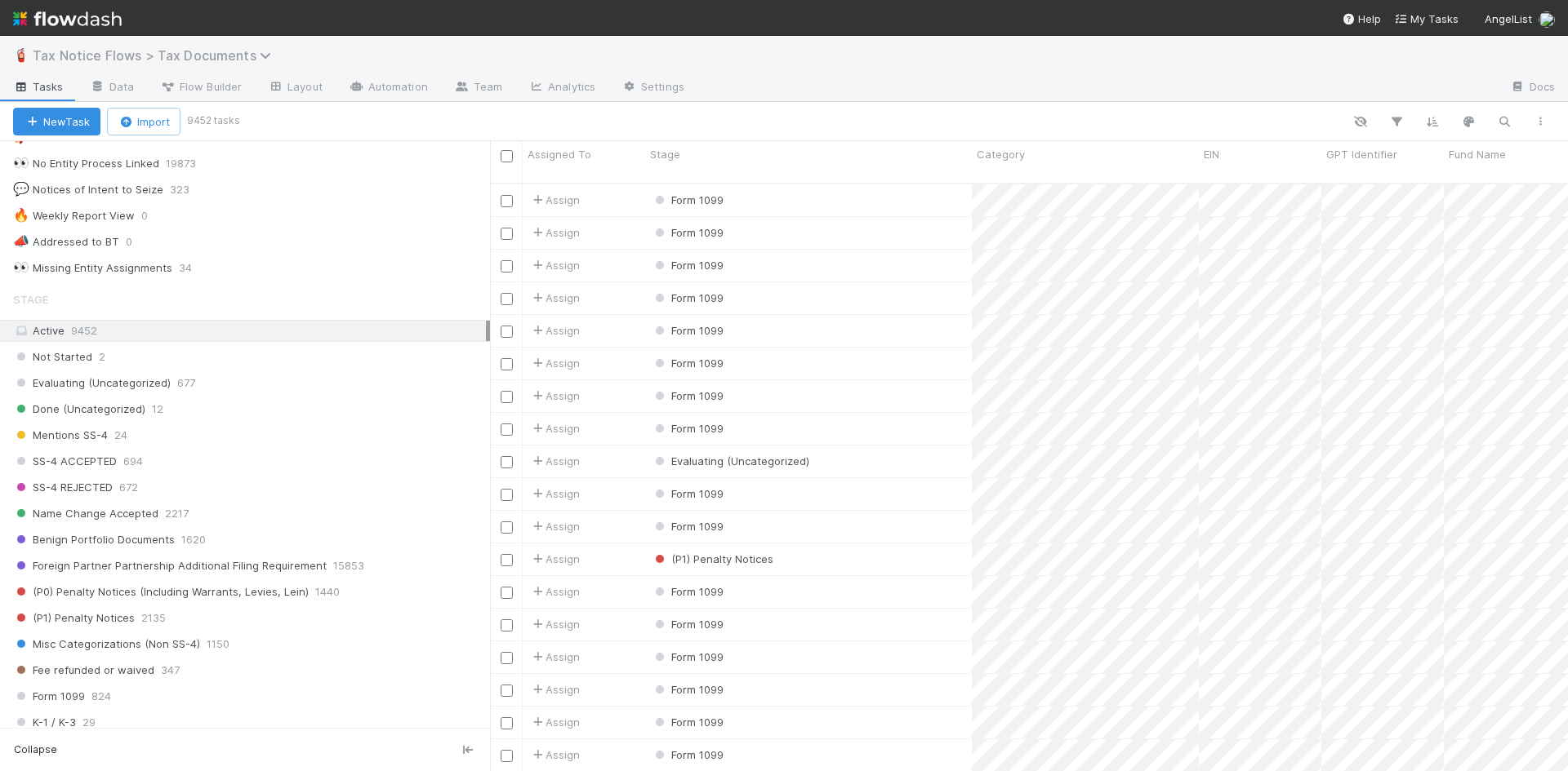
click at [163, 53] on span "Tax Notice Flows > Tax Documents" at bounding box center [156, 55] width 247 height 16
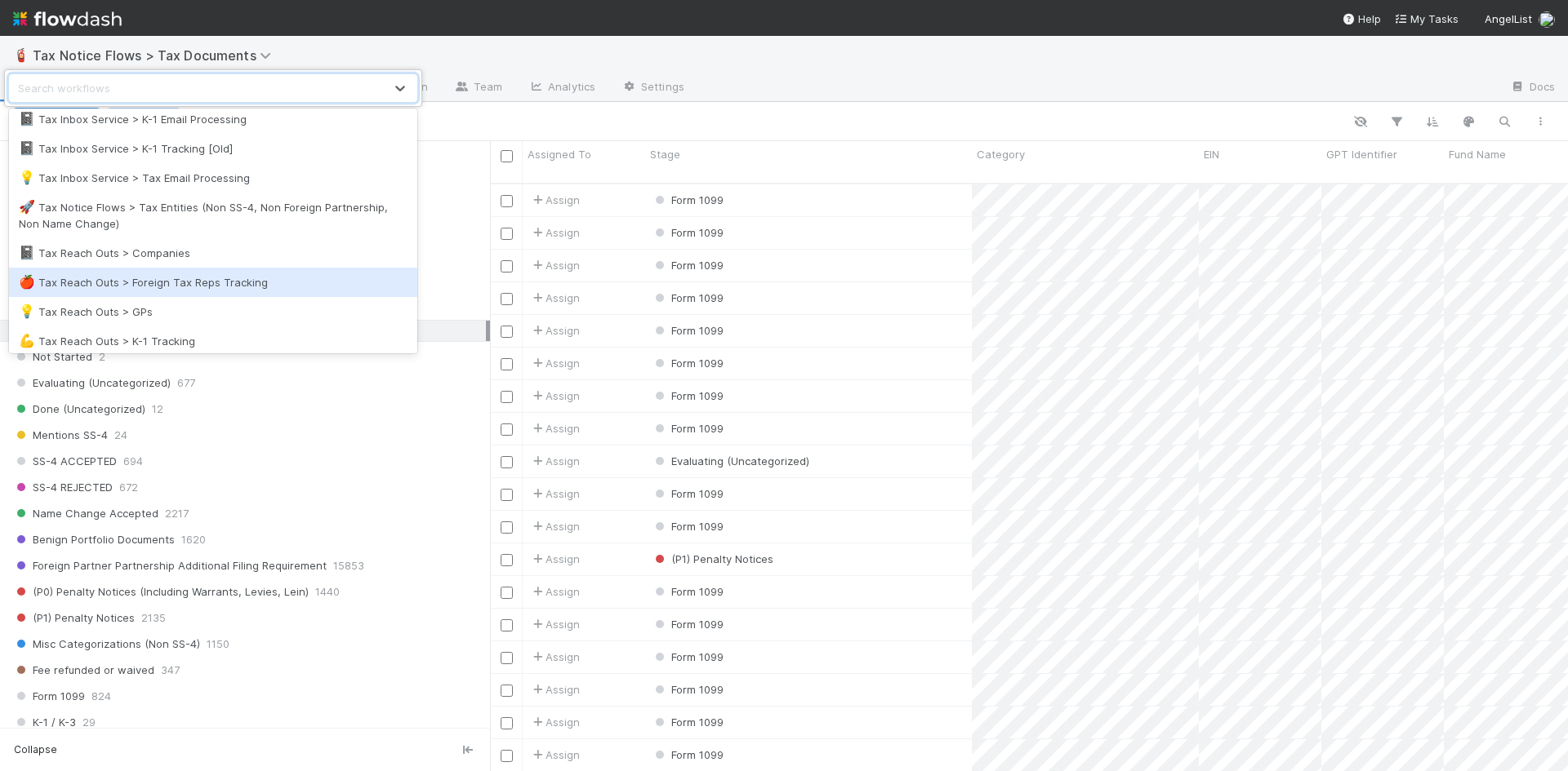
scroll to position [901, 0]
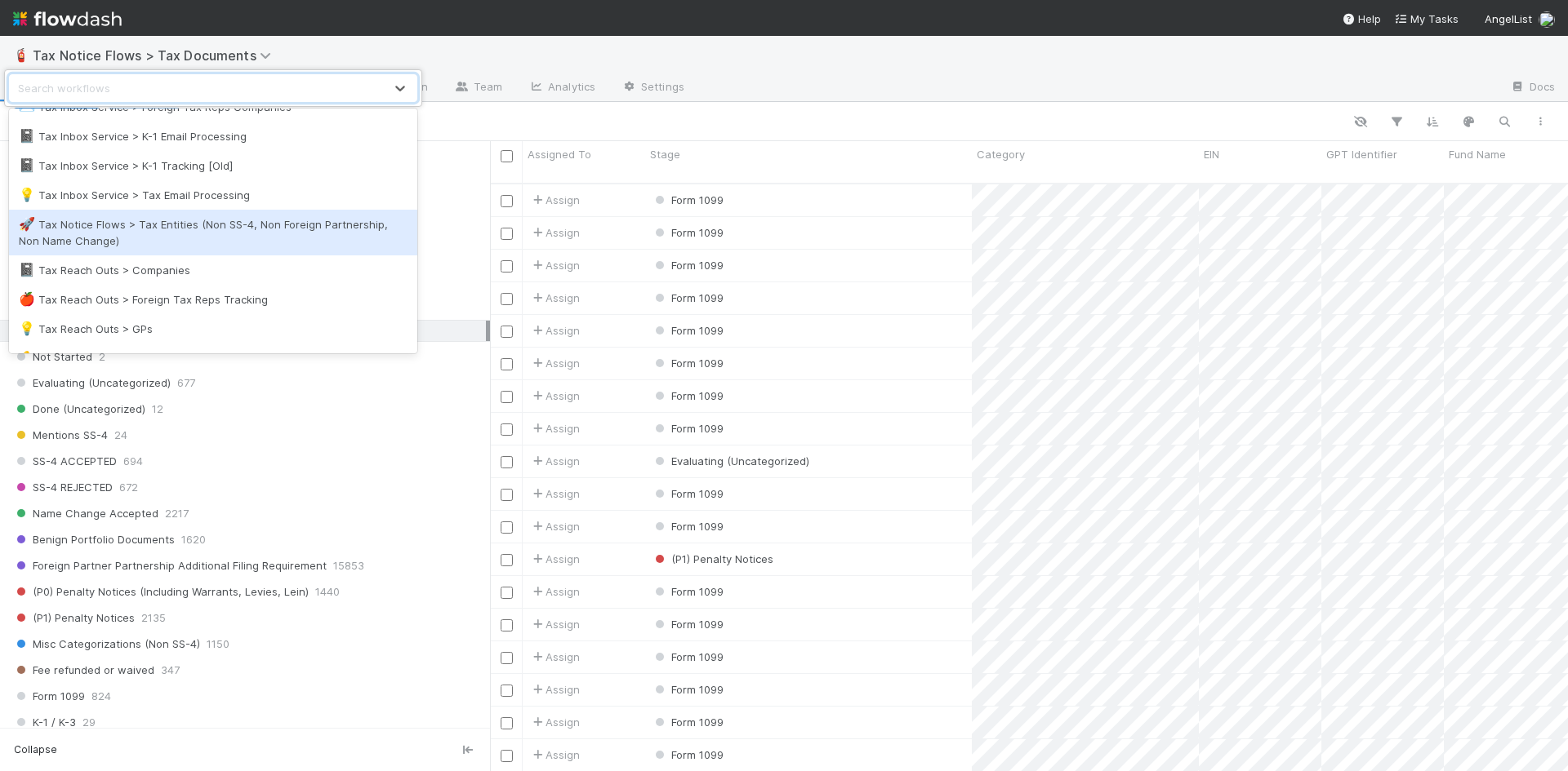
click at [193, 221] on div "🚀 Tax Notice Flows > Tax Entities (Non SS-4, Non Foreign Partnership, Non Name …" at bounding box center [213, 233] width 389 height 33
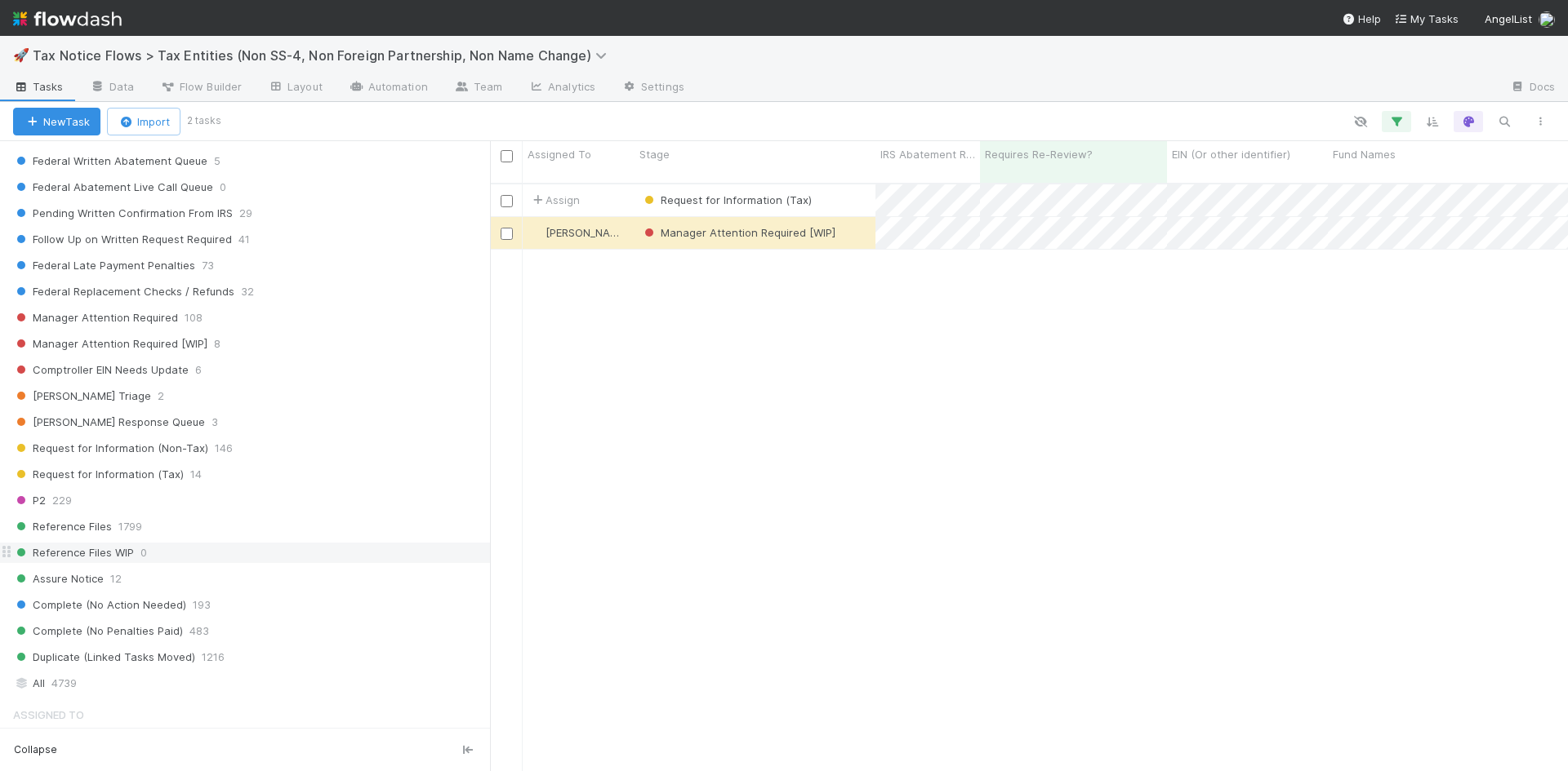
scroll to position [1068, 0]
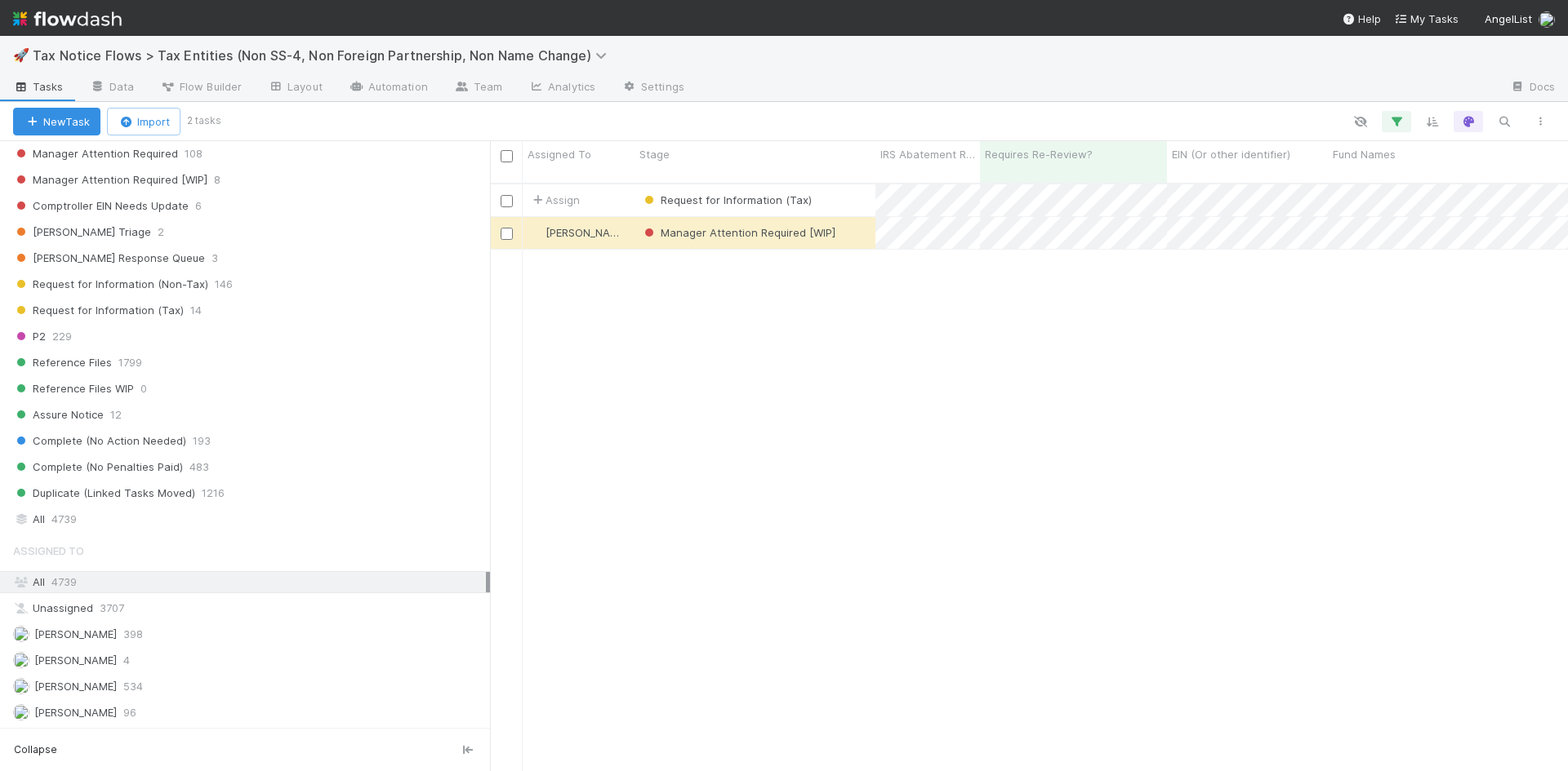
click at [68, 581] on span "4739" at bounding box center [63, 581] width 25 height 13
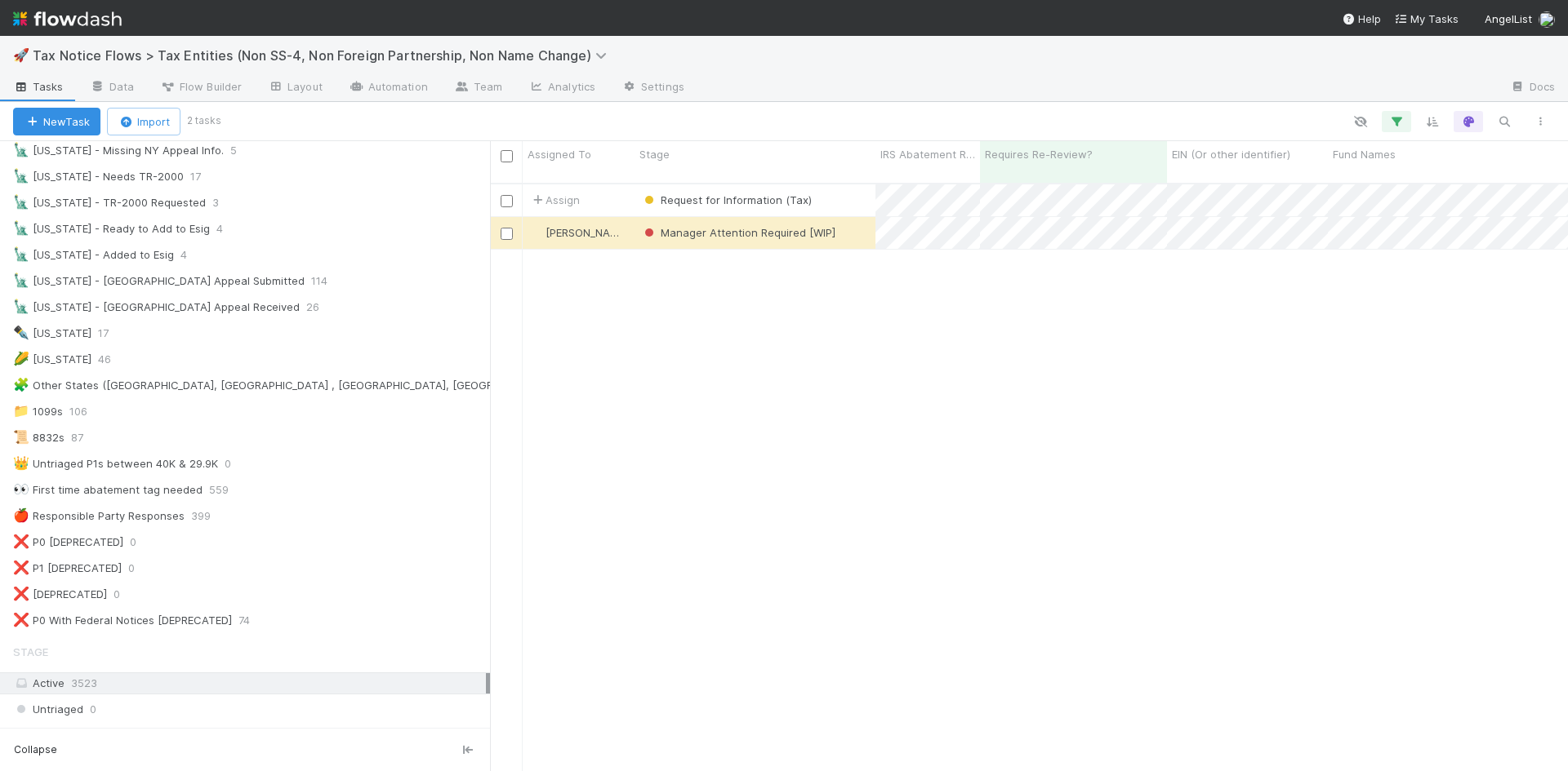
scroll to position [0, 0]
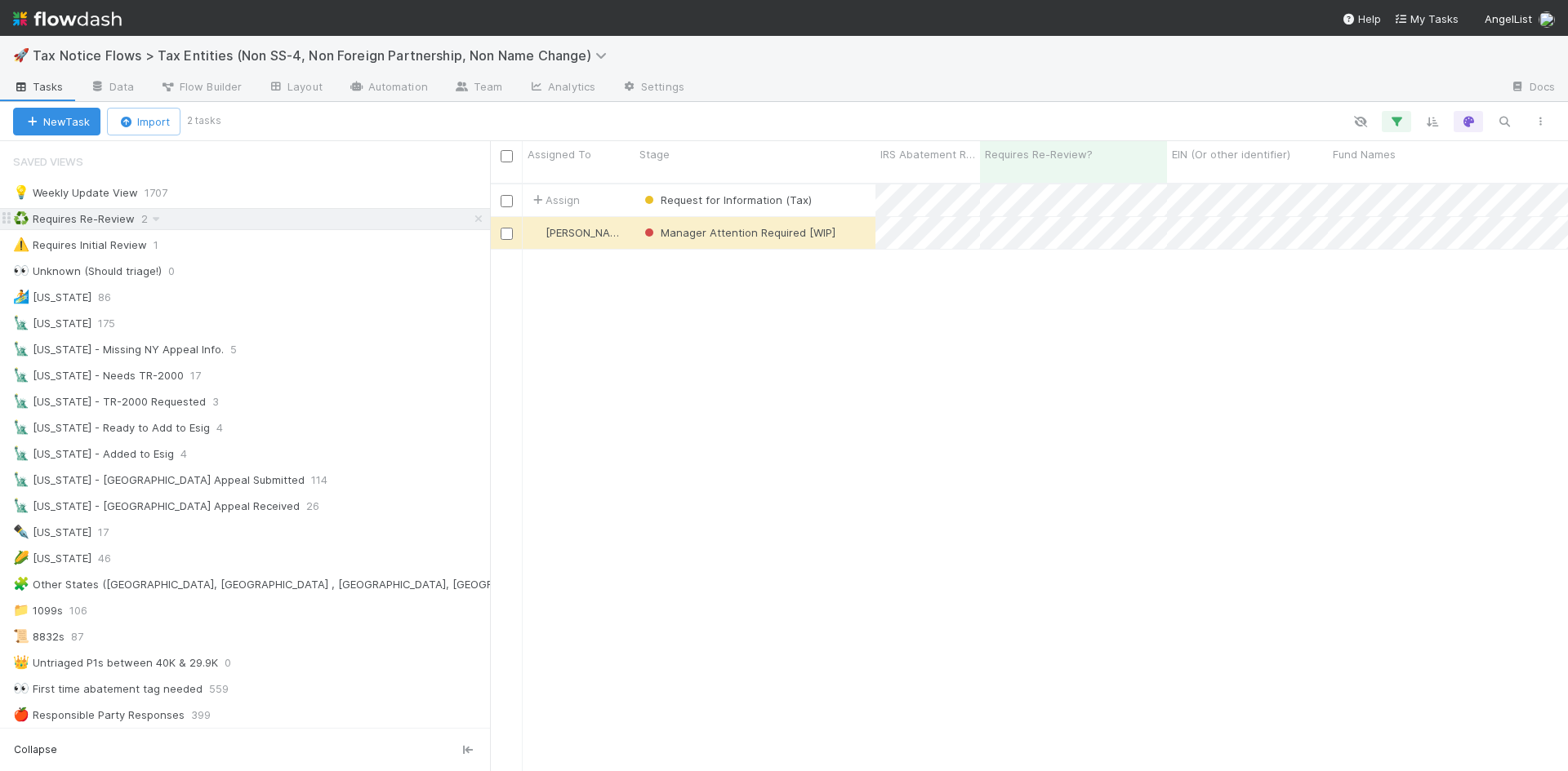
click at [456, 218] on div "♻️ Requires Re-Review 2" at bounding box center [251, 219] width 477 height 21
click at [470, 218] on icon at bounding box center [478, 219] width 16 height 10
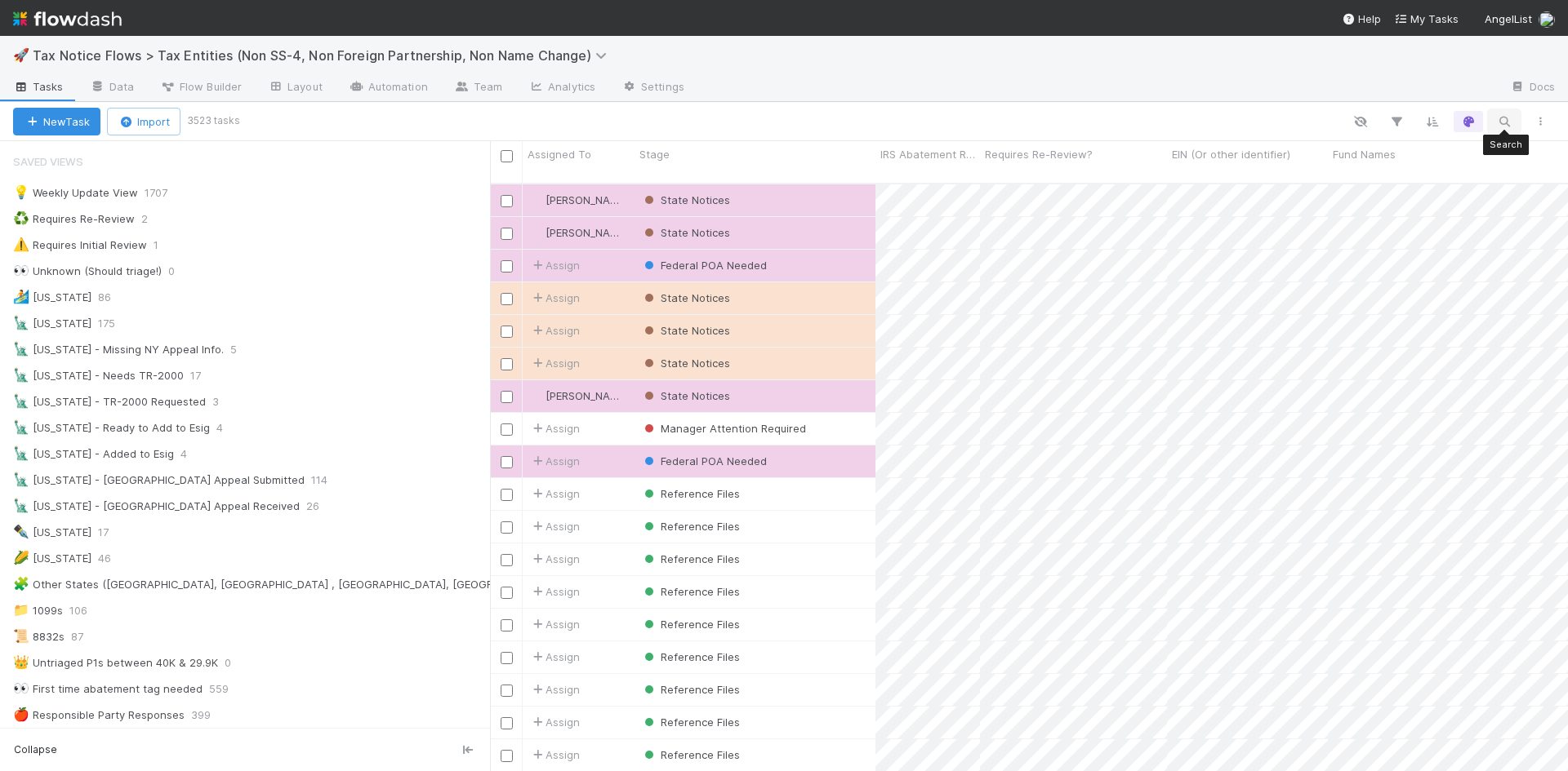
click at [1501, 122] on icon "button" at bounding box center [1504, 121] width 16 height 15
click at [1406, 93] on input at bounding box center [1419, 94] width 164 height 20
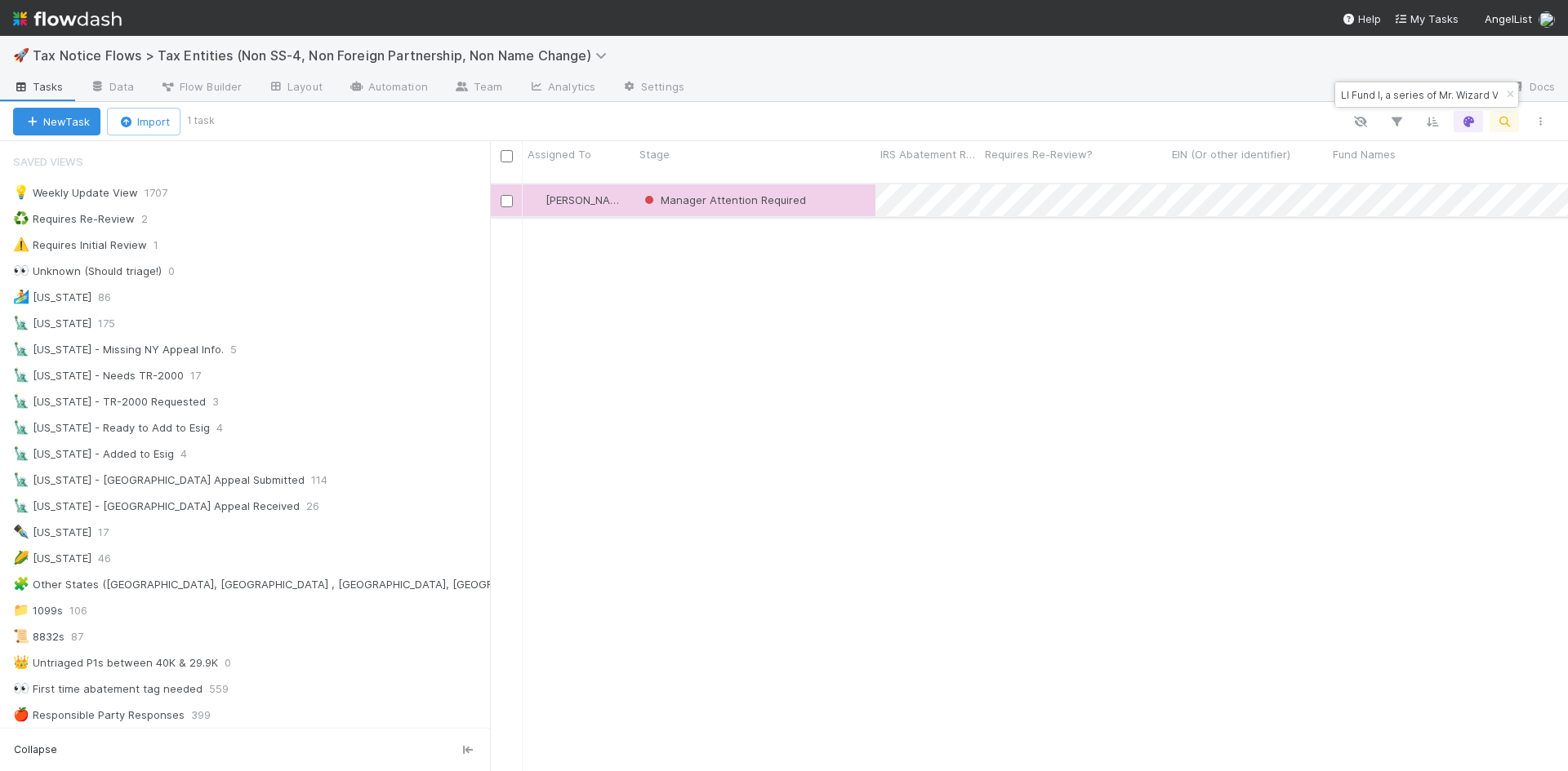
click at [836, 186] on div "Manager Attention Required" at bounding box center [755, 200] width 241 height 32
drag, startPoint x: 1339, startPoint y: 93, endPoint x: 1531, endPoint y: 93, distance: 192.0
click at [1531, 93] on body "🚀 Tax Notice Flows > Tax Entities (Non SS-4, Non Foreign Partnership, Non Name …" at bounding box center [784, 385] width 1568 height 771
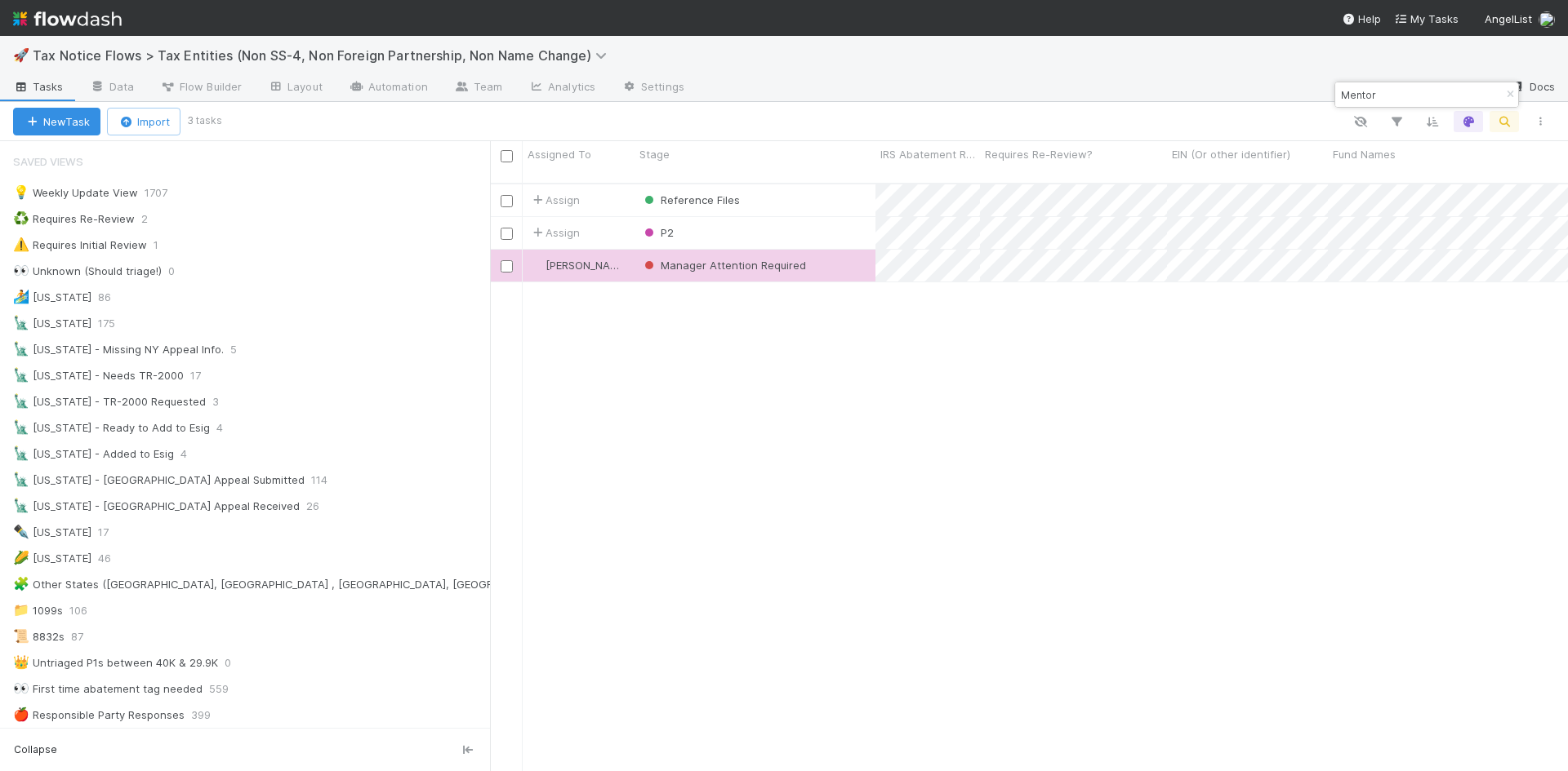
scroll to position [589, 1066]
type input "Mentor"
click at [135, 399] on div "🗽 New York - TR-2000 Requested" at bounding box center [109, 402] width 193 height 21
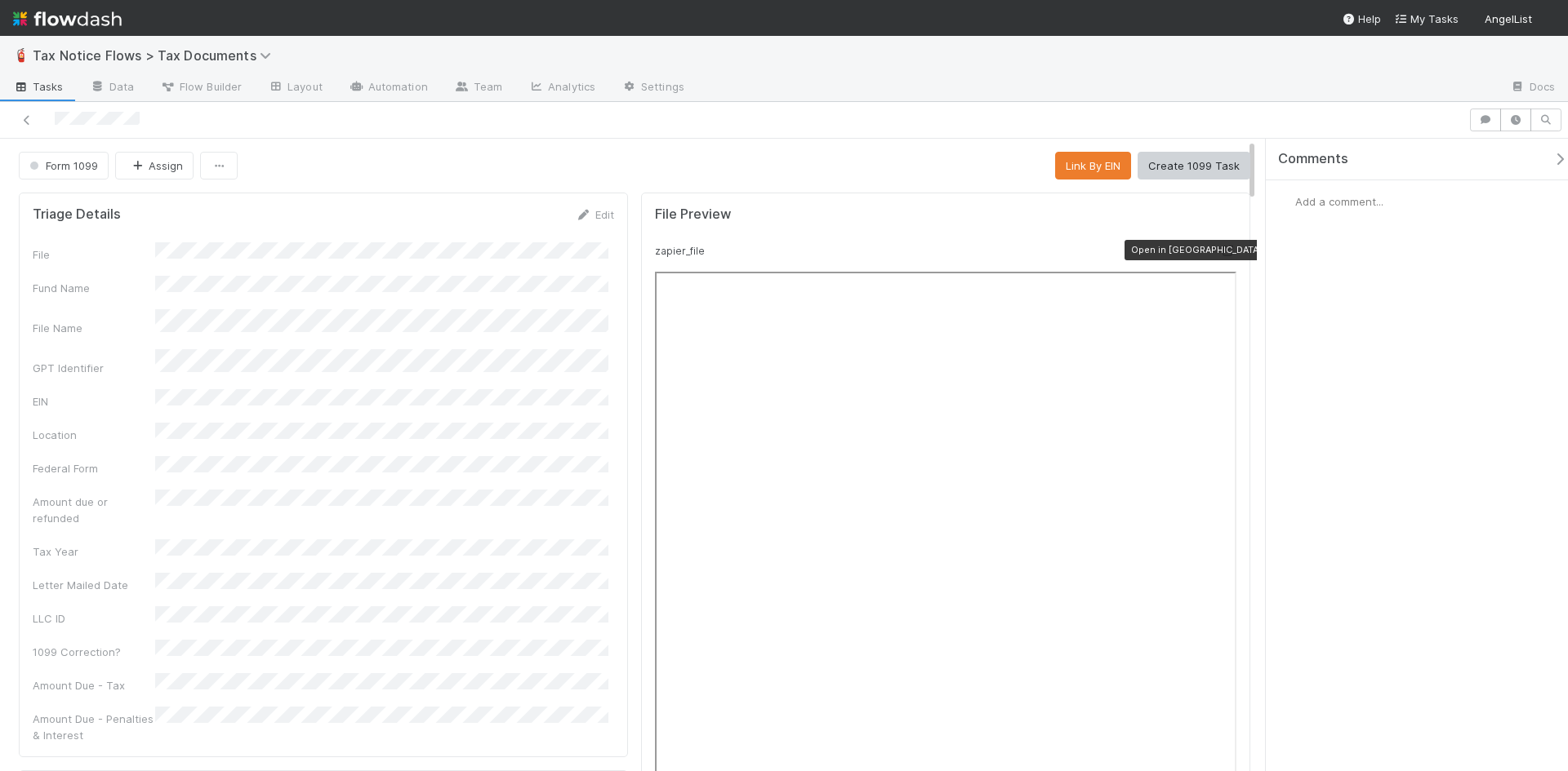
click at [1220, 252] on icon at bounding box center [1228, 251] width 16 height 10
click at [89, 171] on span "Form 1099" at bounding box center [61, 165] width 72 height 13
click at [394, 136] on div at bounding box center [784, 385] width 1568 height 771
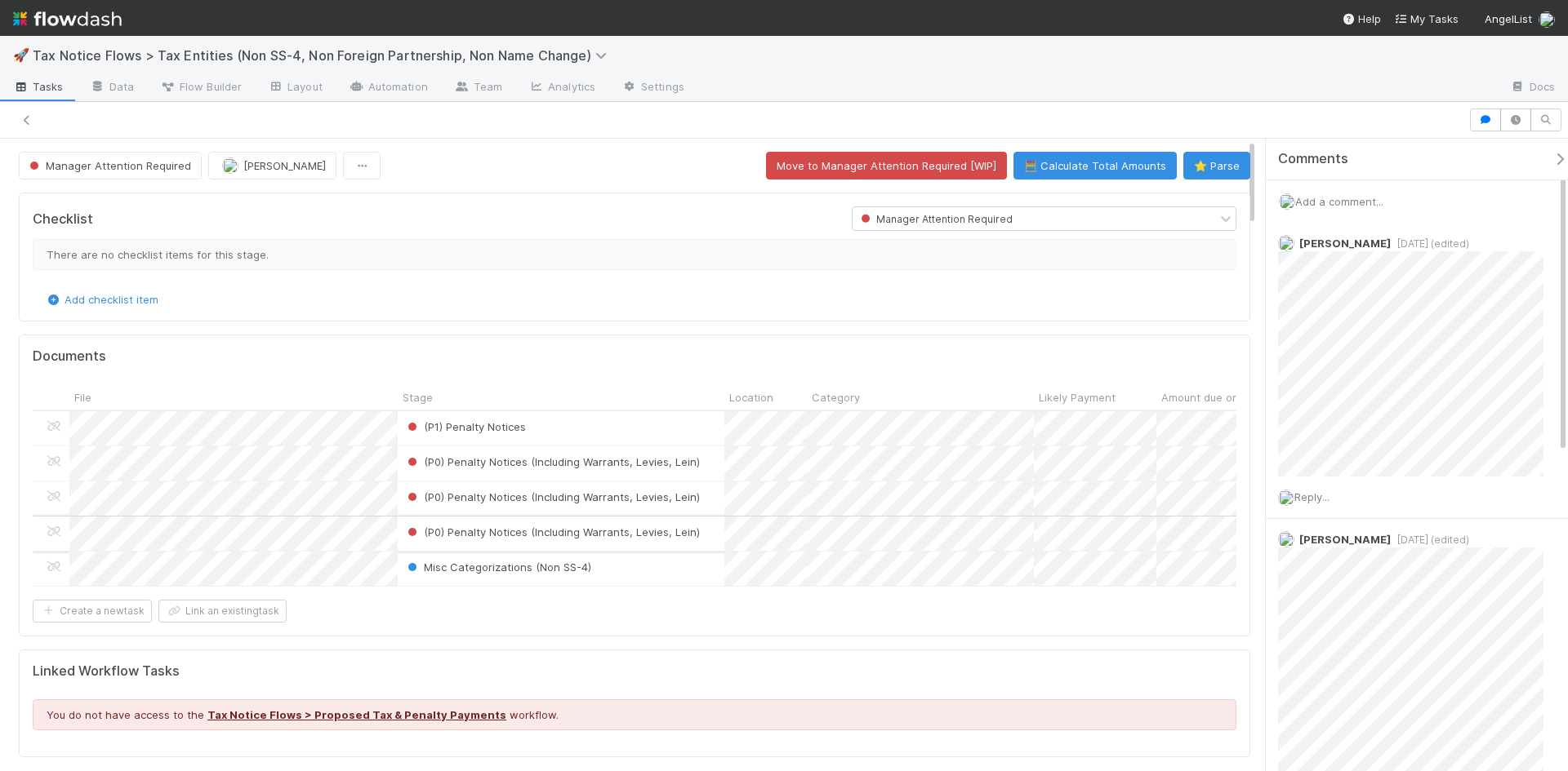
click at [707, 533] on div "(P0) Penalty Notices (Including Warrants, Levies, Lein)" at bounding box center [560, 534] width 326 height 35
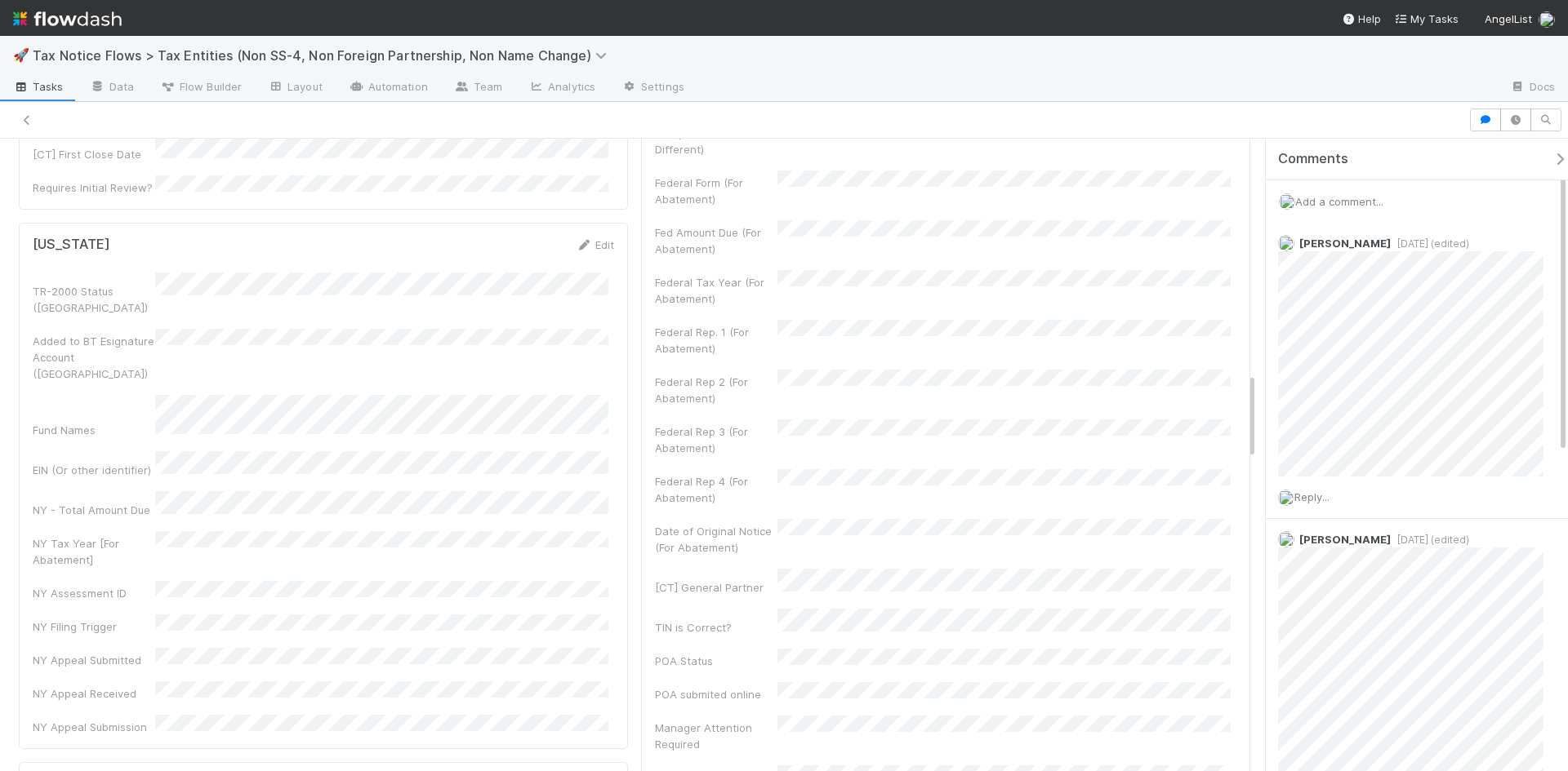
scroll to position [1632, 0]
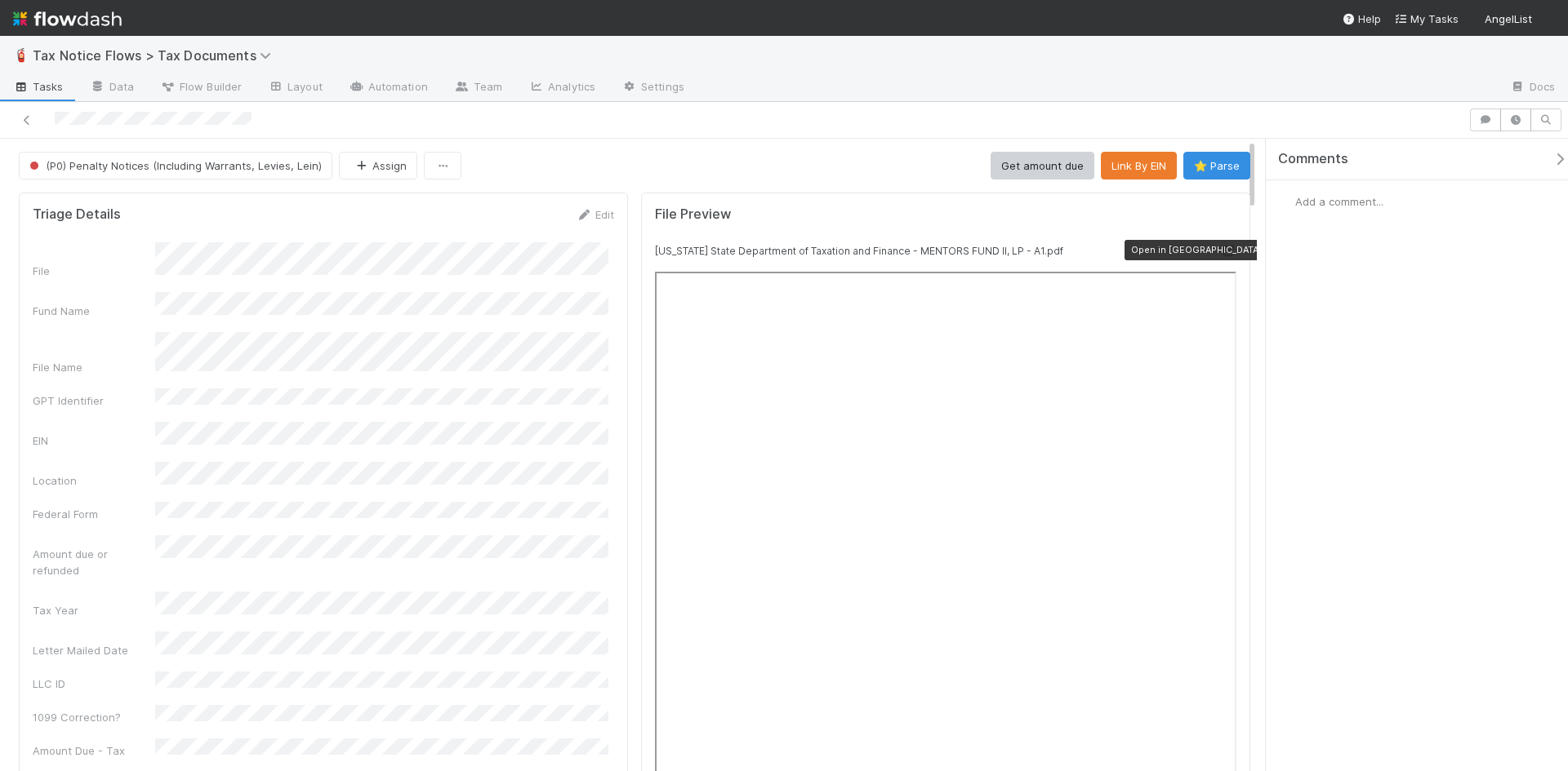
click at [1220, 243] on div at bounding box center [1228, 250] width 16 height 16
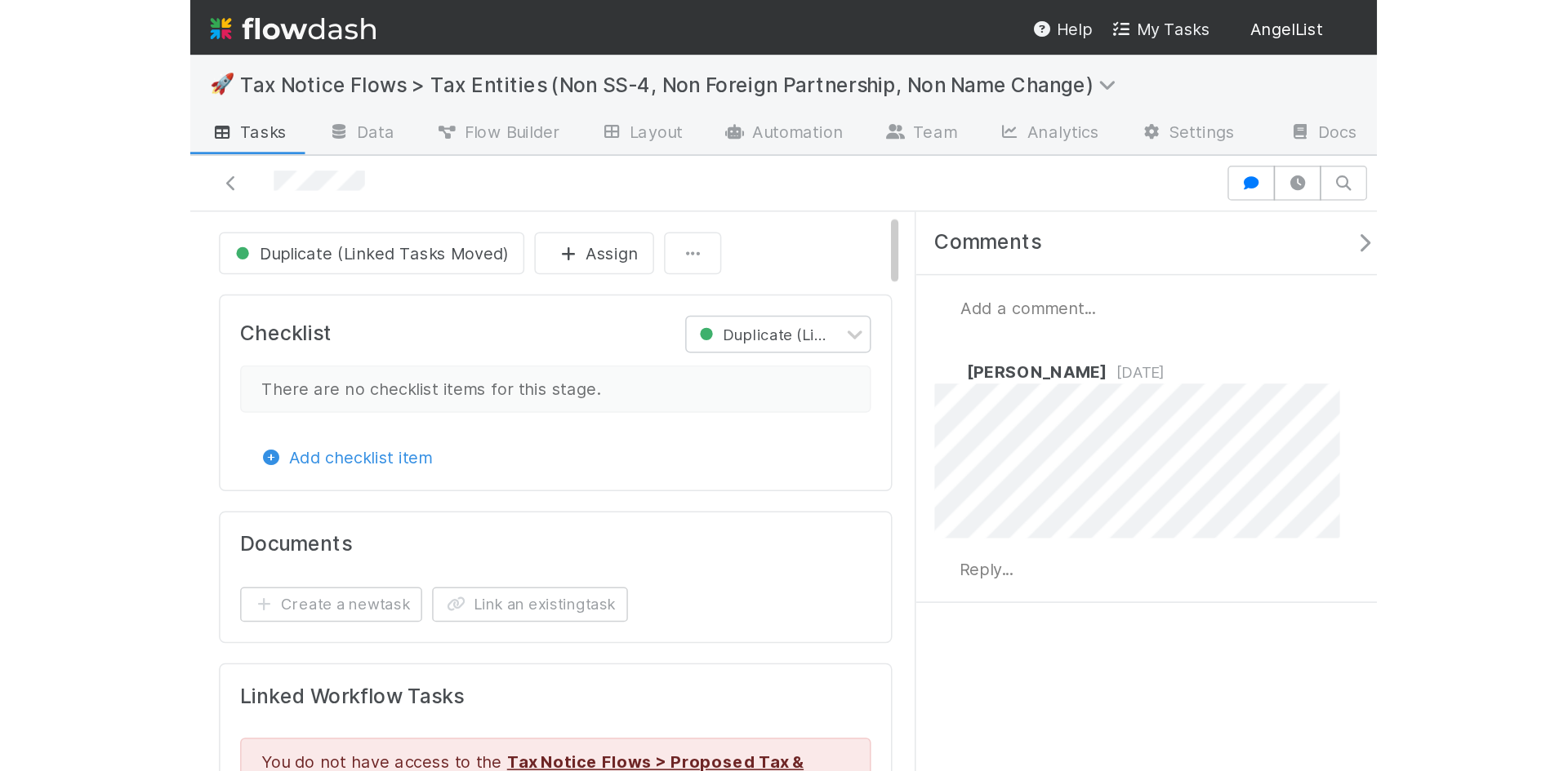
scroll to position [134, 0]
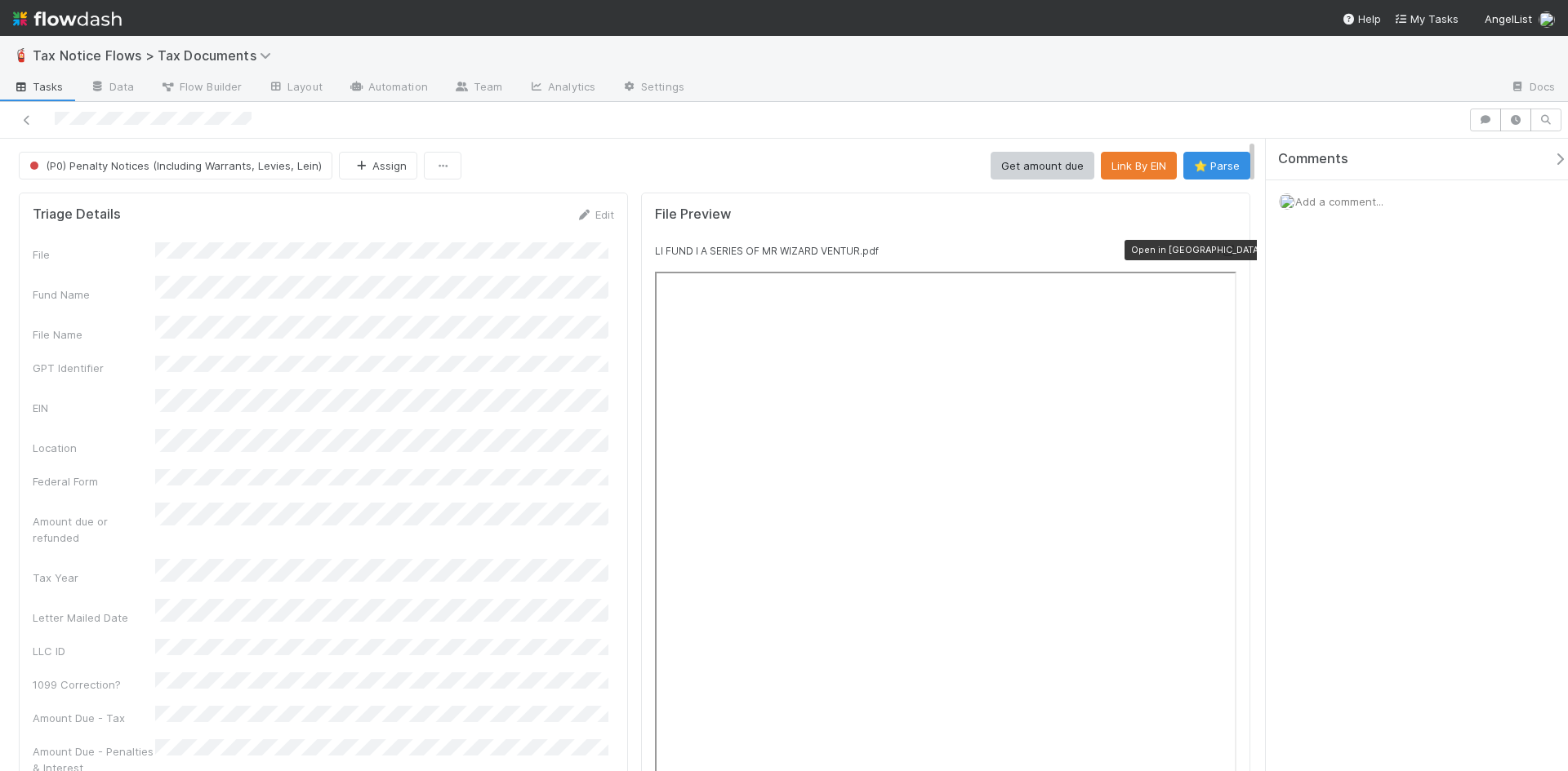
click at [1220, 246] on icon at bounding box center [1228, 251] width 16 height 10
click at [1220, 248] on icon at bounding box center [1228, 251] width 16 height 10
click at [1220, 254] on icon at bounding box center [1228, 251] width 16 height 10
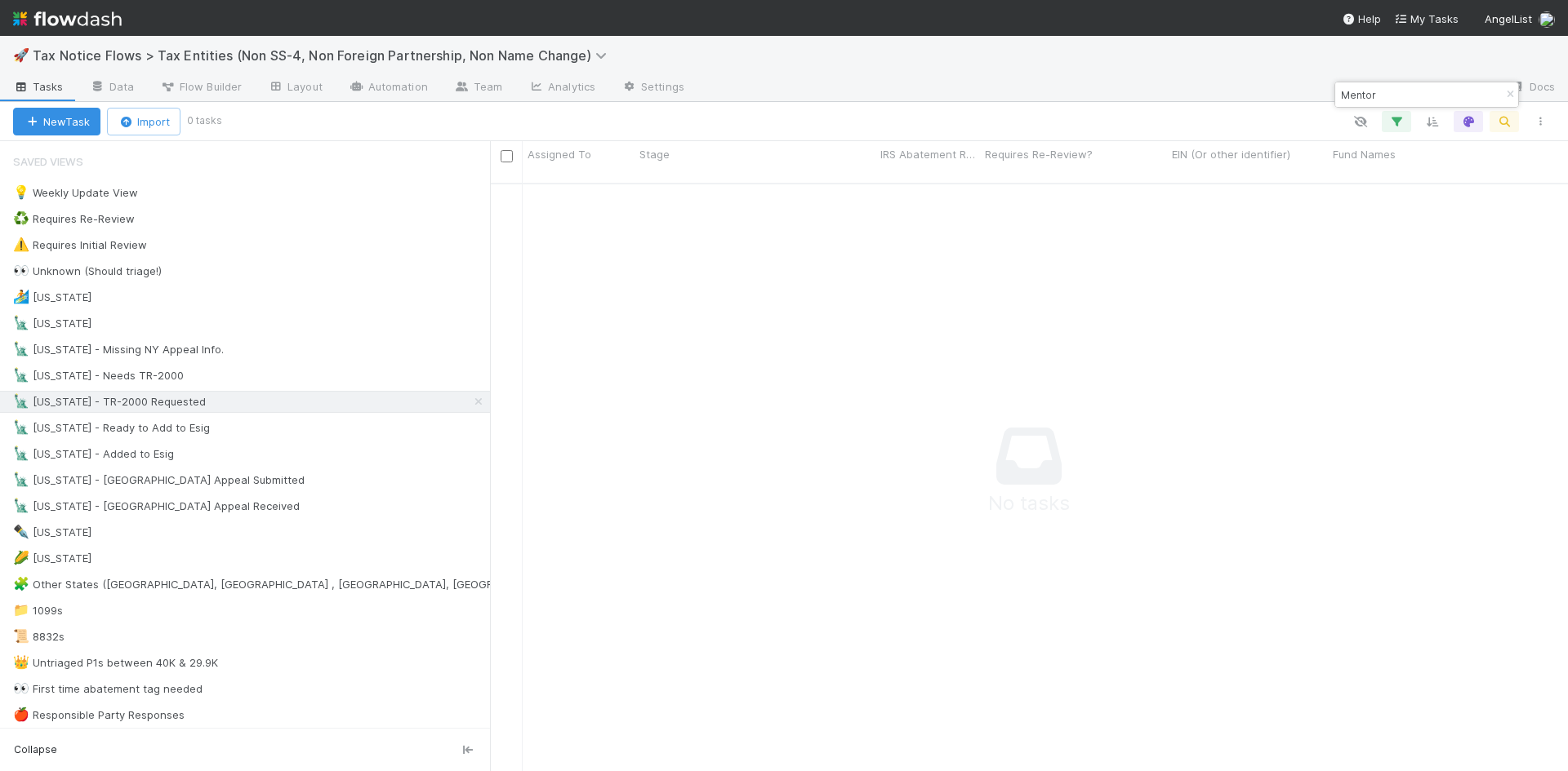
scroll to position [577, 1066]
click at [1504, 93] on icon "button" at bounding box center [1509, 94] width 16 height 10
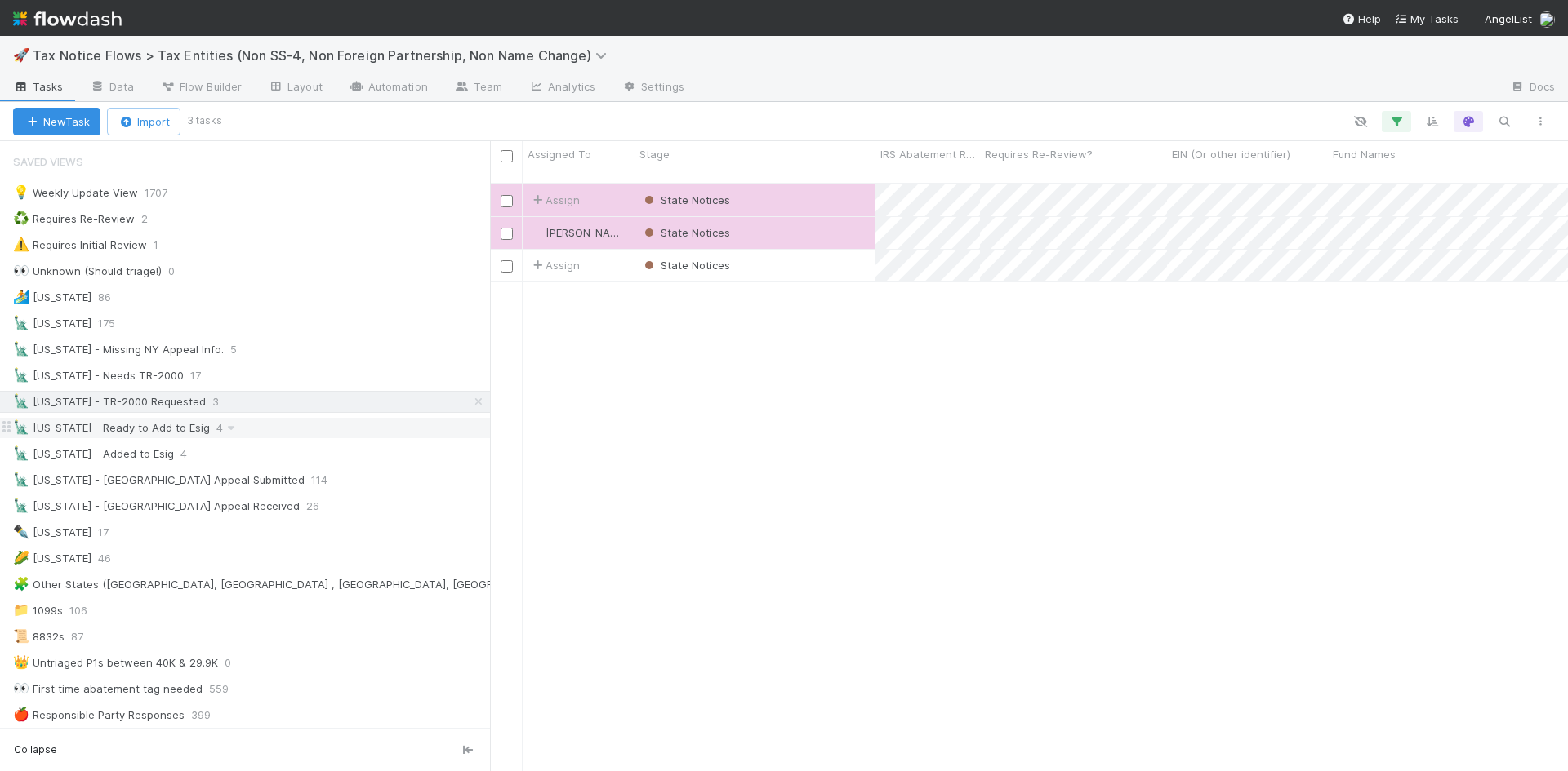
scroll to position [589, 1066]
click at [172, 427] on div "🗽 New York - Ready to Add to Esig" at bounding box center [111, 428] width 197 height 21
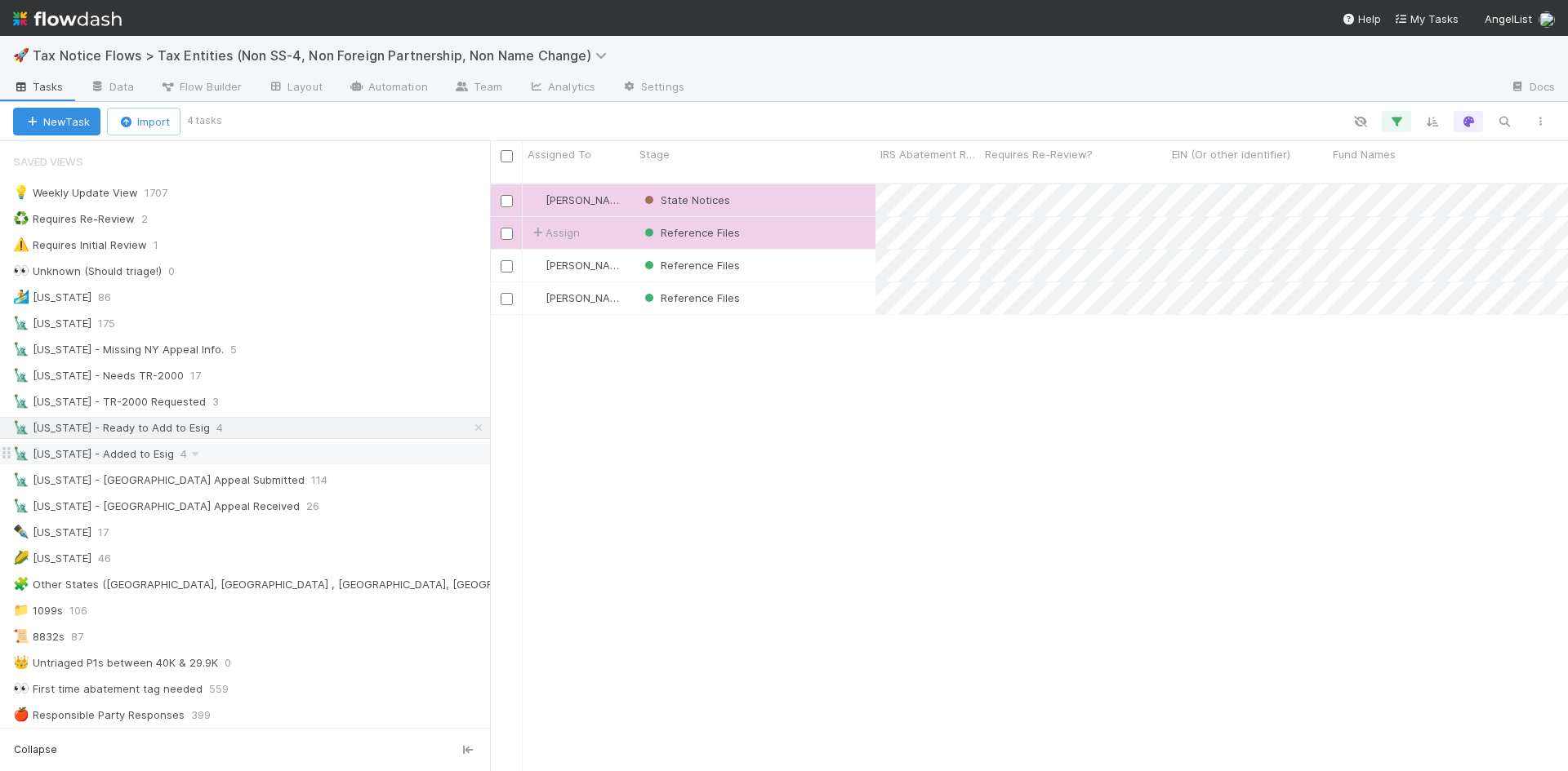
click at [109, 458] on div "🗽 New York - Added to Esig" at bounding box center [94, 454] width 161 height 21
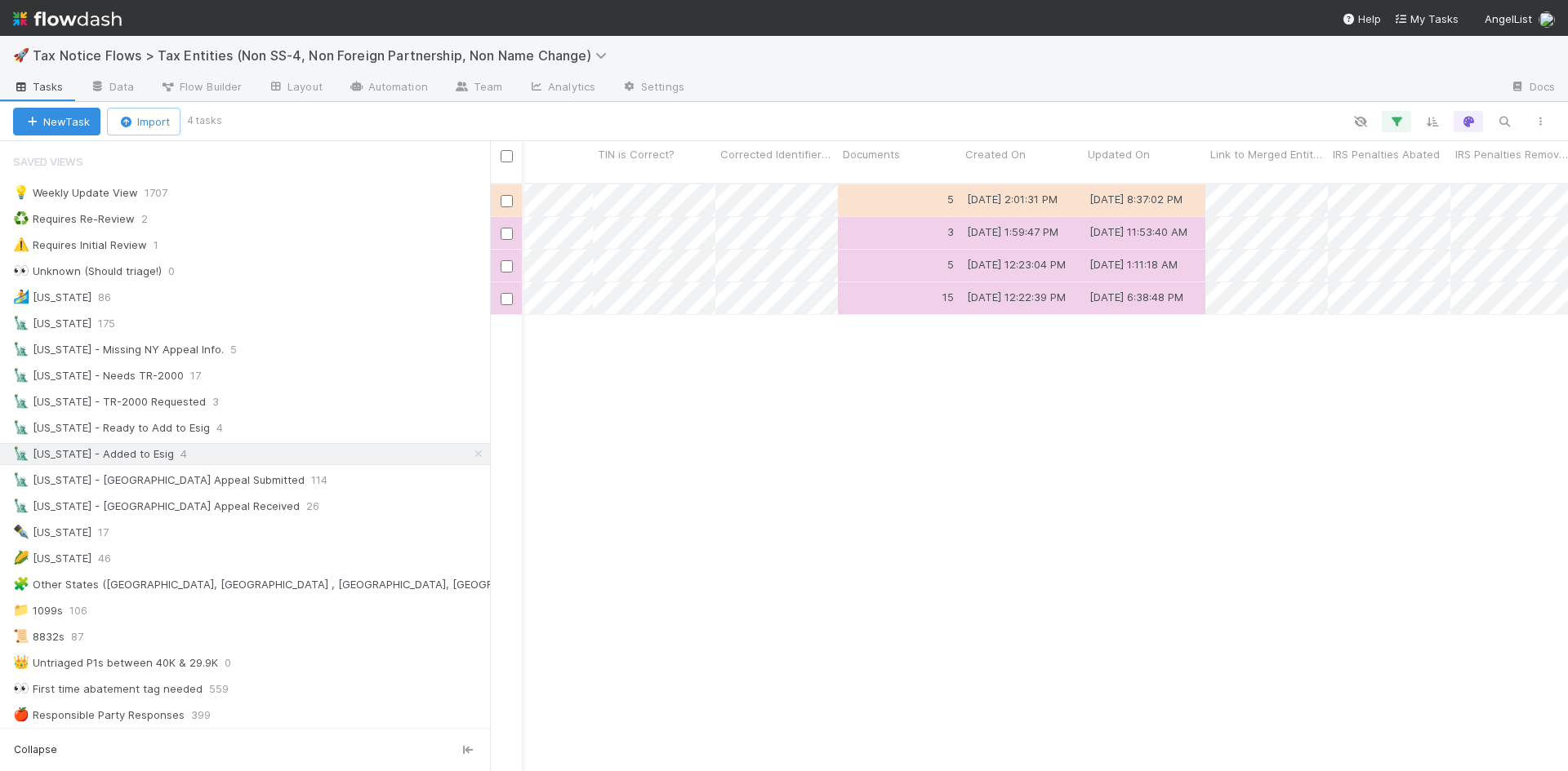
scroll to position [0, 2539]
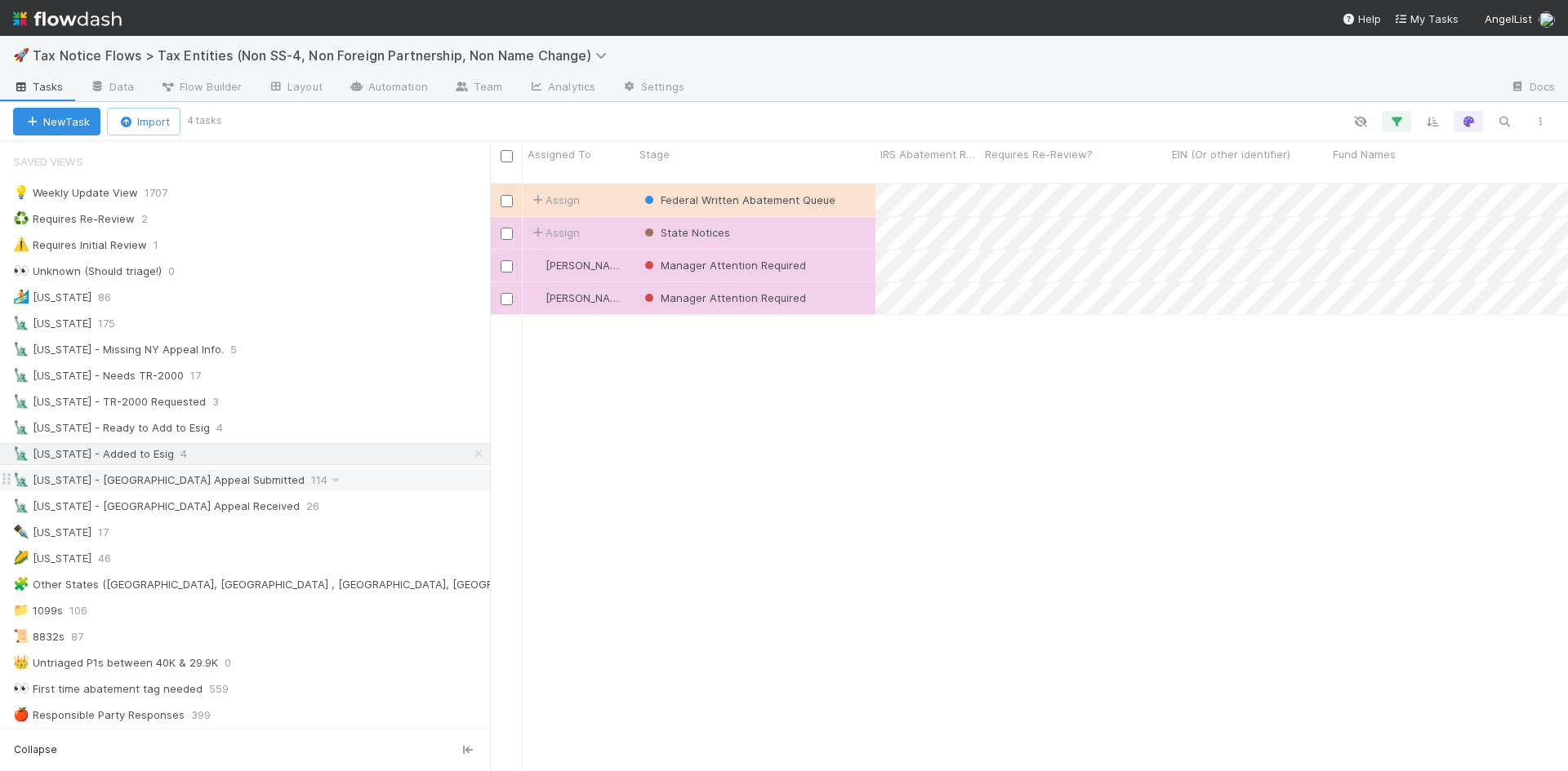
click at [190, 474] on div "🗽 New York - NY Appeal Submitted" at bounding box center [158, 480] width 292 height 21
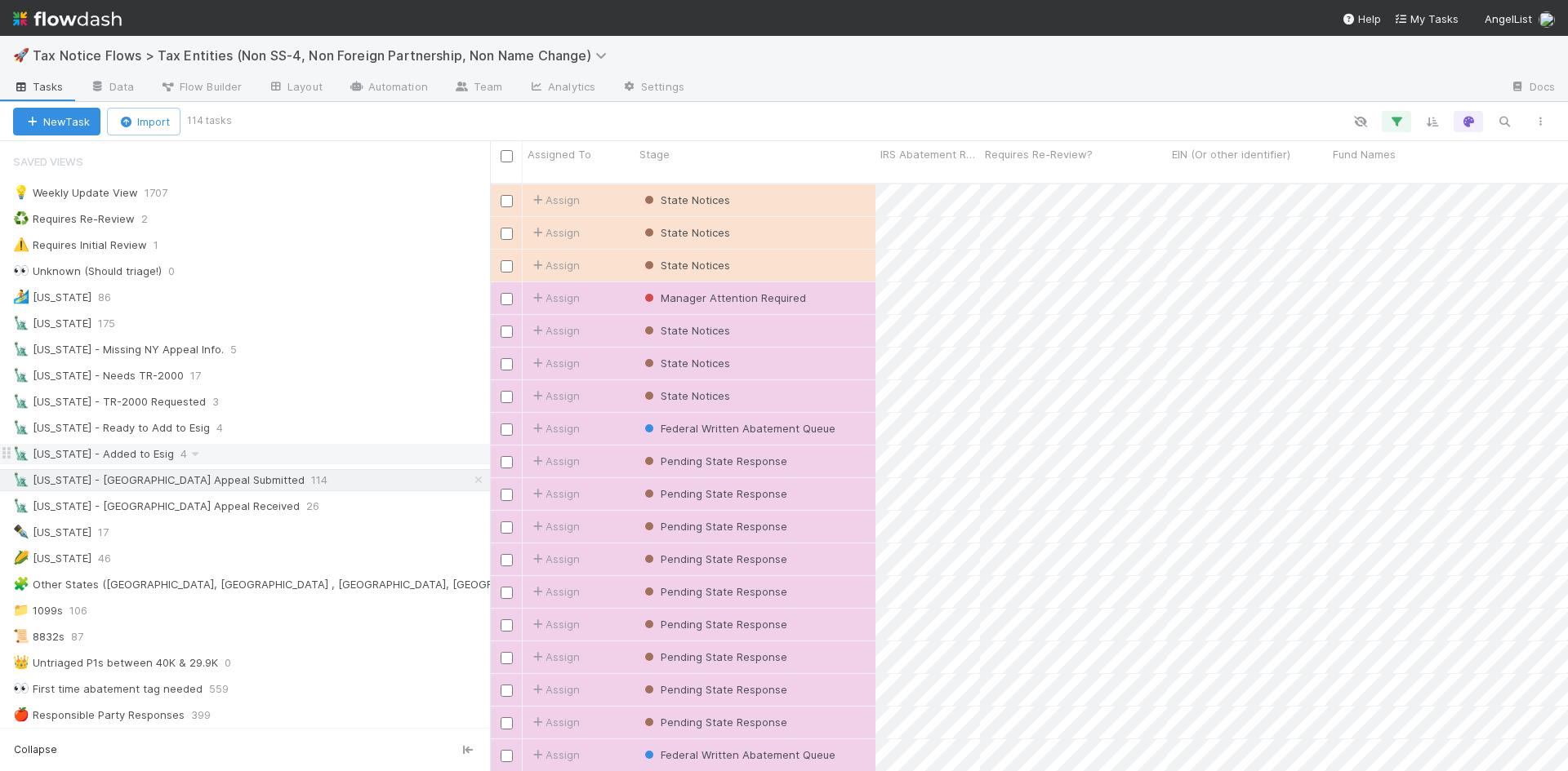
click at [164, 464] on div "🗽 New York - Added to Esig 4" at bounding box center [251, 454] width 477 height 21
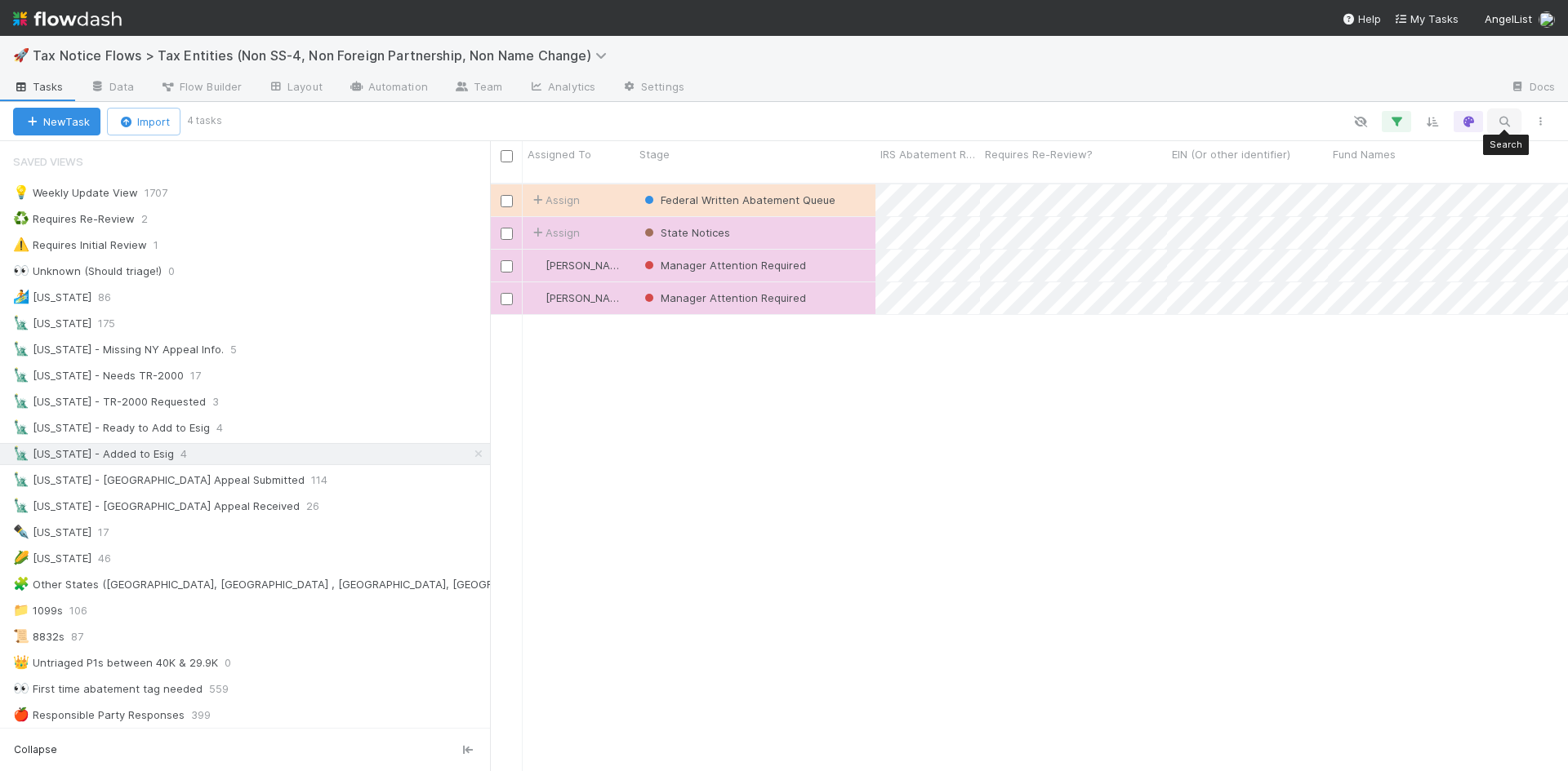
click at [1500, 121] on icon "button" at bounding box center [1504, 121] width 16 height 15
click at [468, 451] on div at bounding box center [784, 385] width 1568 height 771
click at [470, 451] on icon at bounding box center [478, 454] width 16 height 10
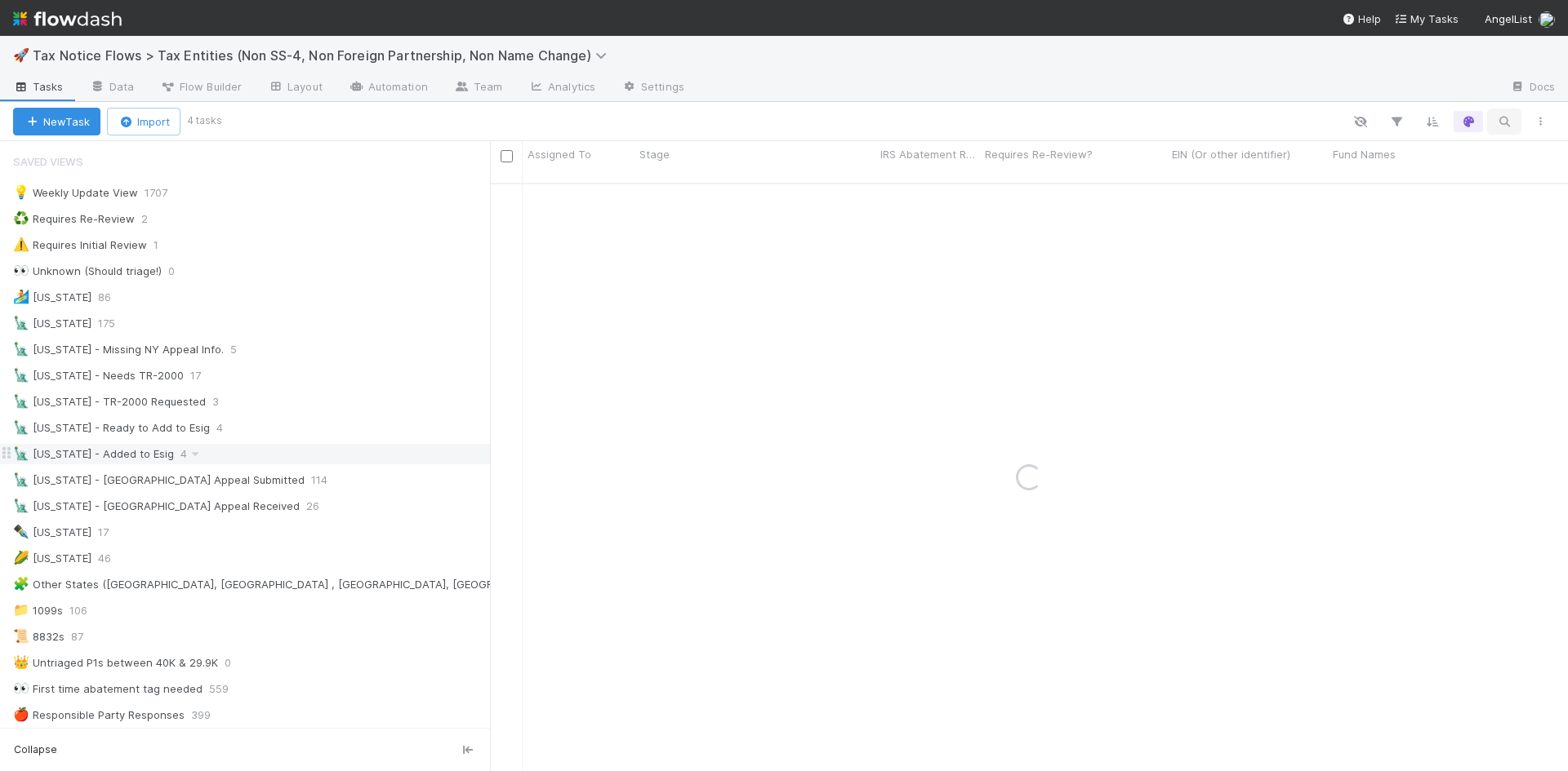
click at [1496, 119] on icon "button" at bounding box center [1504, 121] width 16 height 15
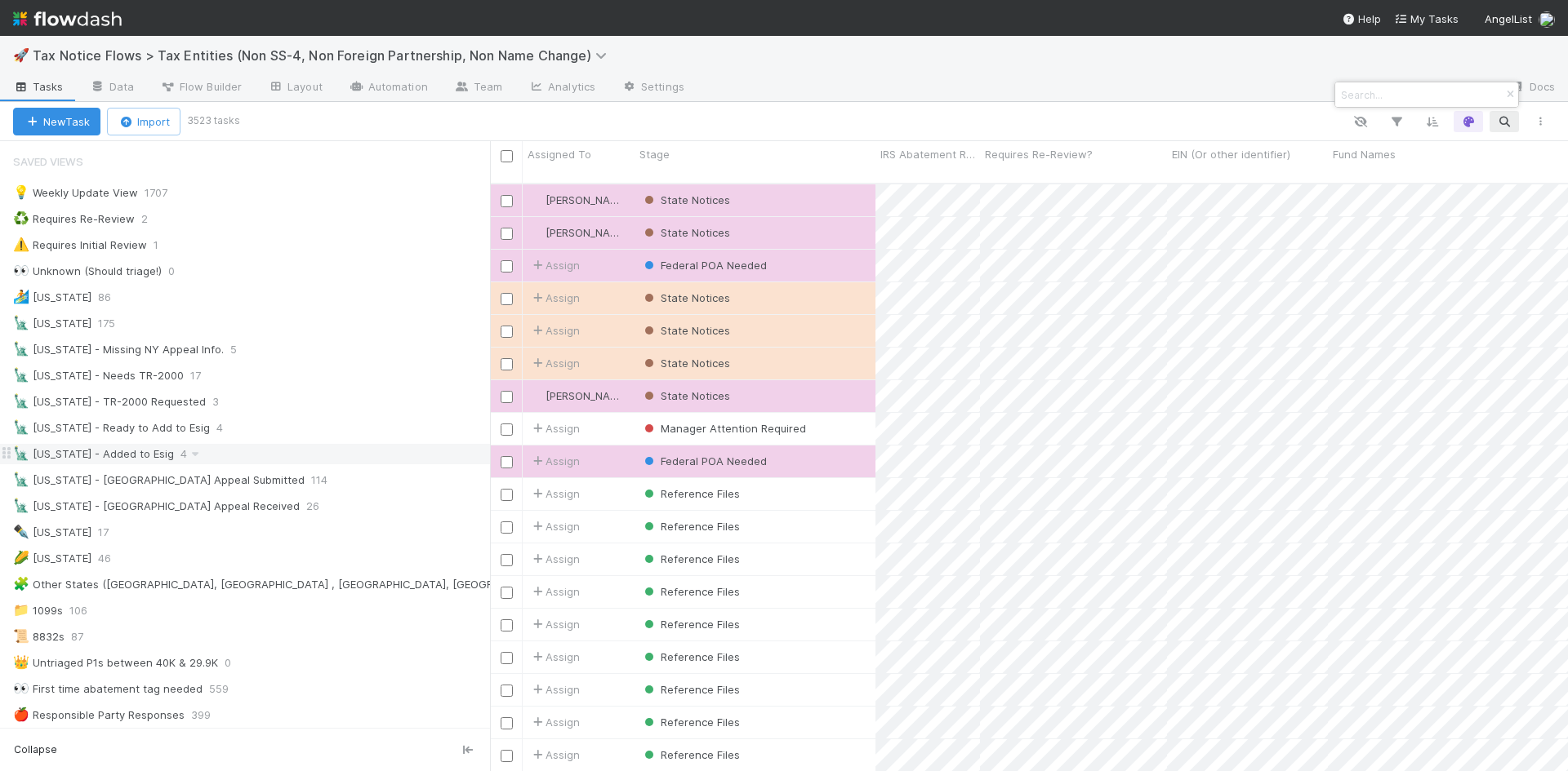
scroll to position [589, 1066]
click at [1424, 95] on input at bounding box center [1419, 94] width 164 height 20
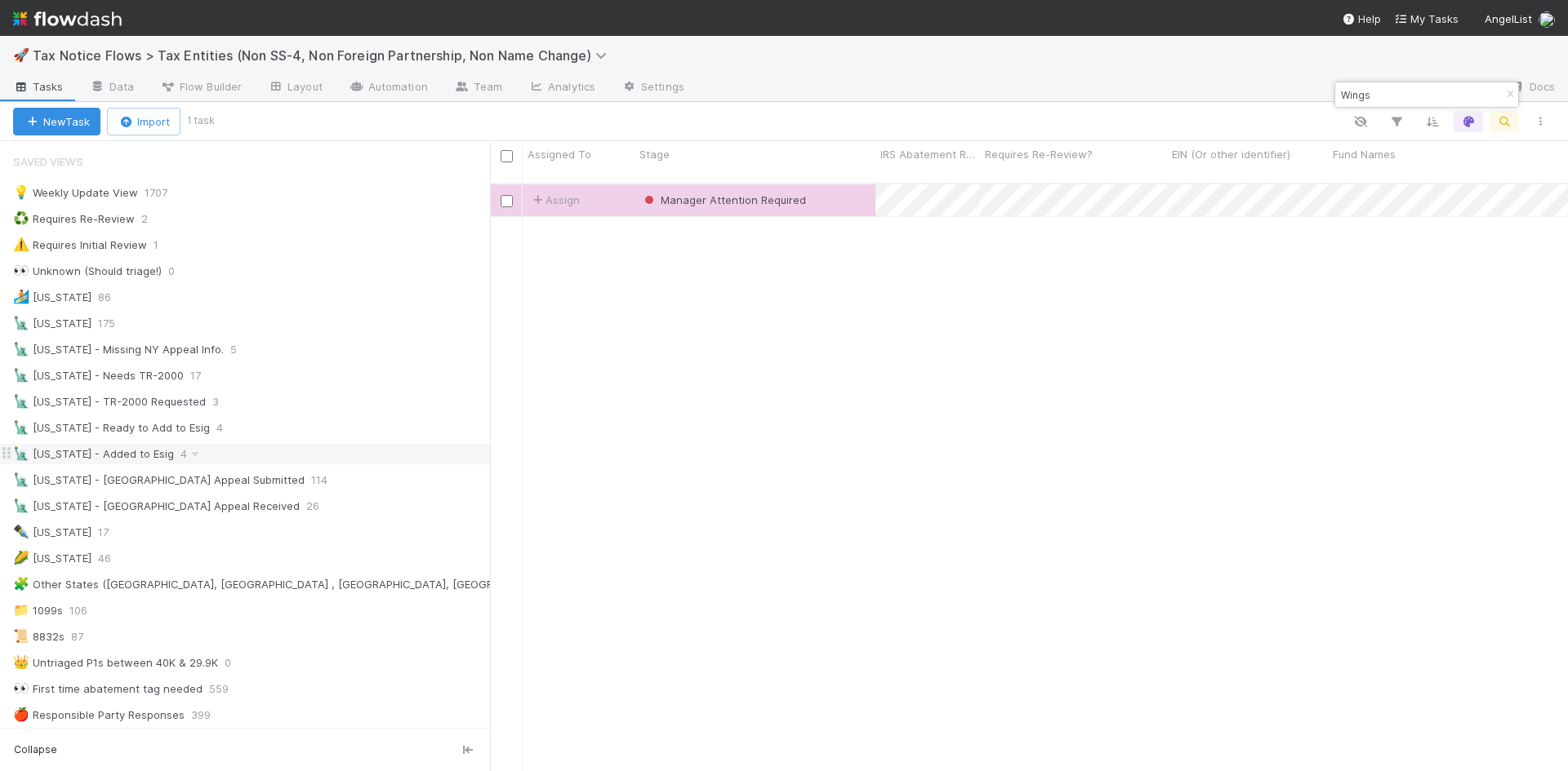
type input "Wings"
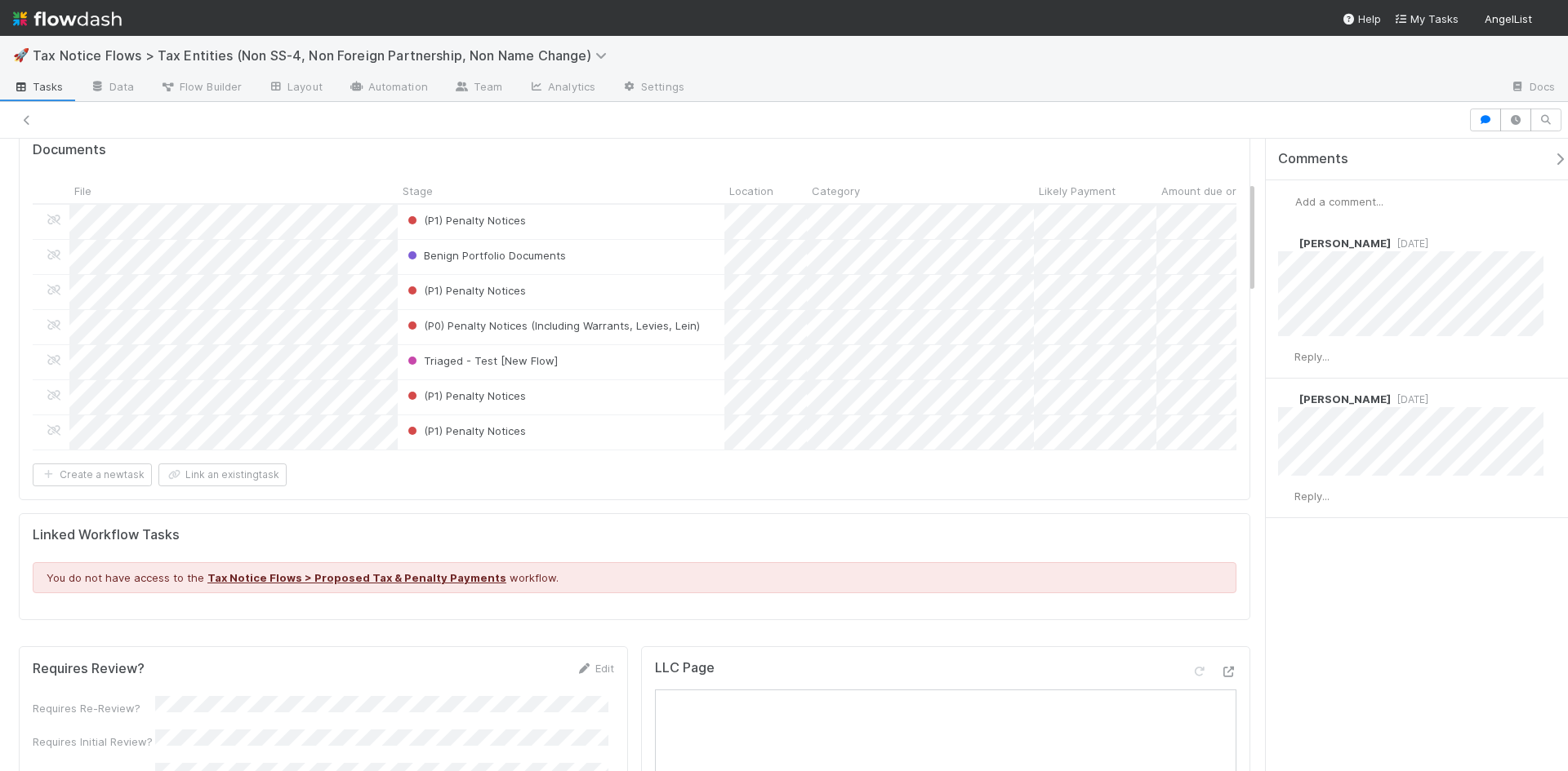
scroll to position [245, 0]
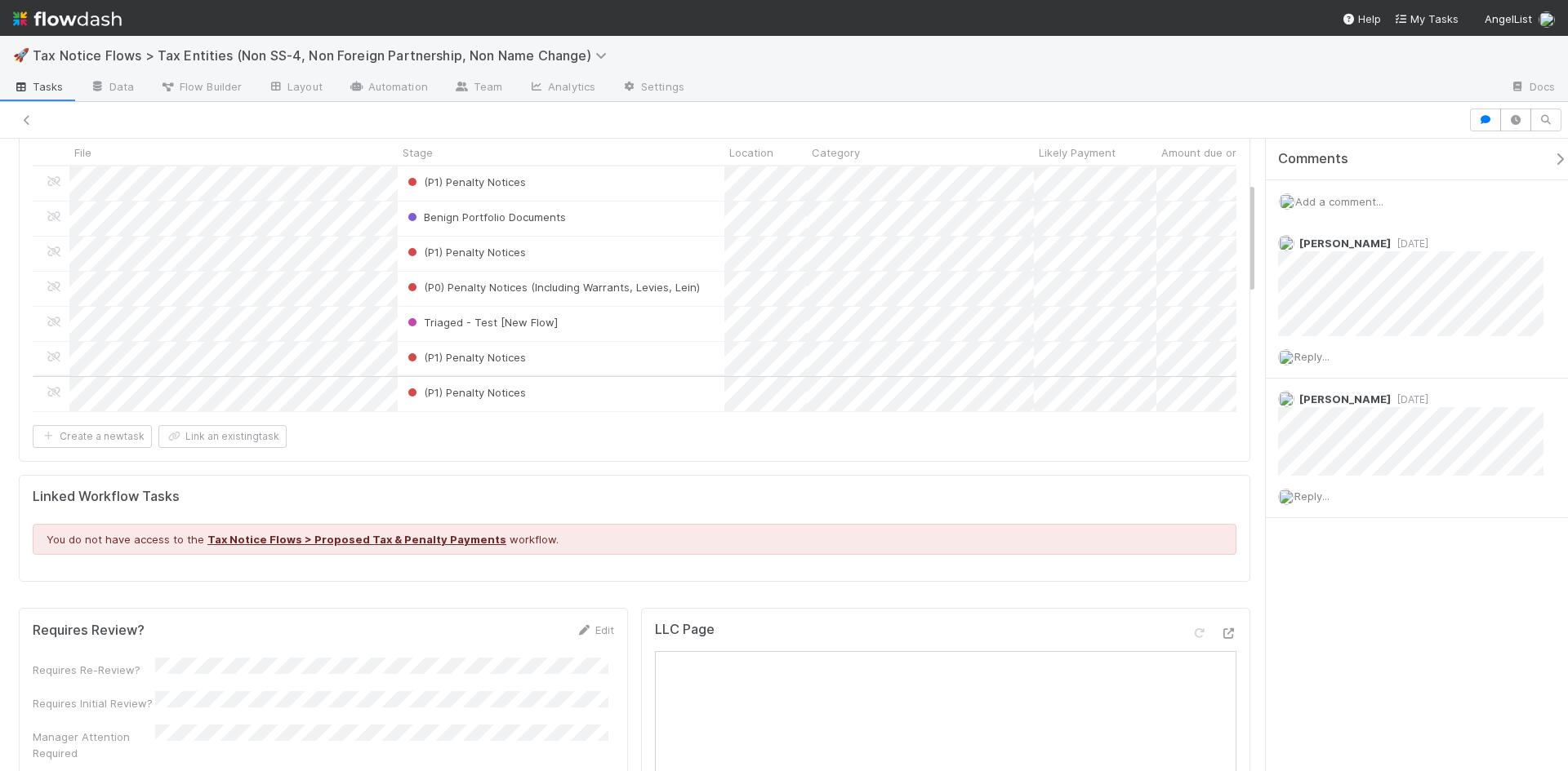
click at [564, 397] on div "(P1) Penalty Notices" at bounding box center [560, 395] width 326 height 35
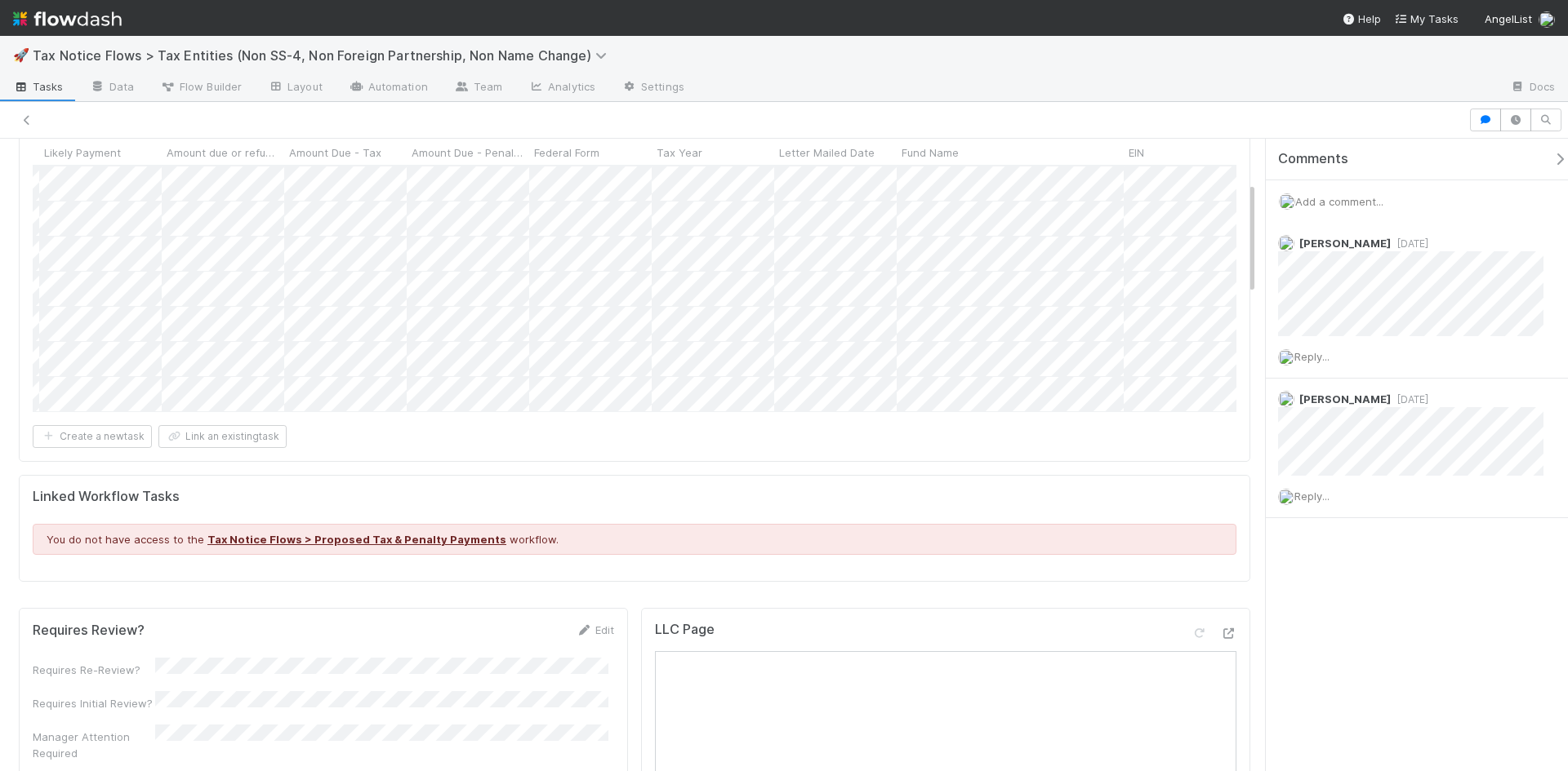
scroll to position [0, 0]
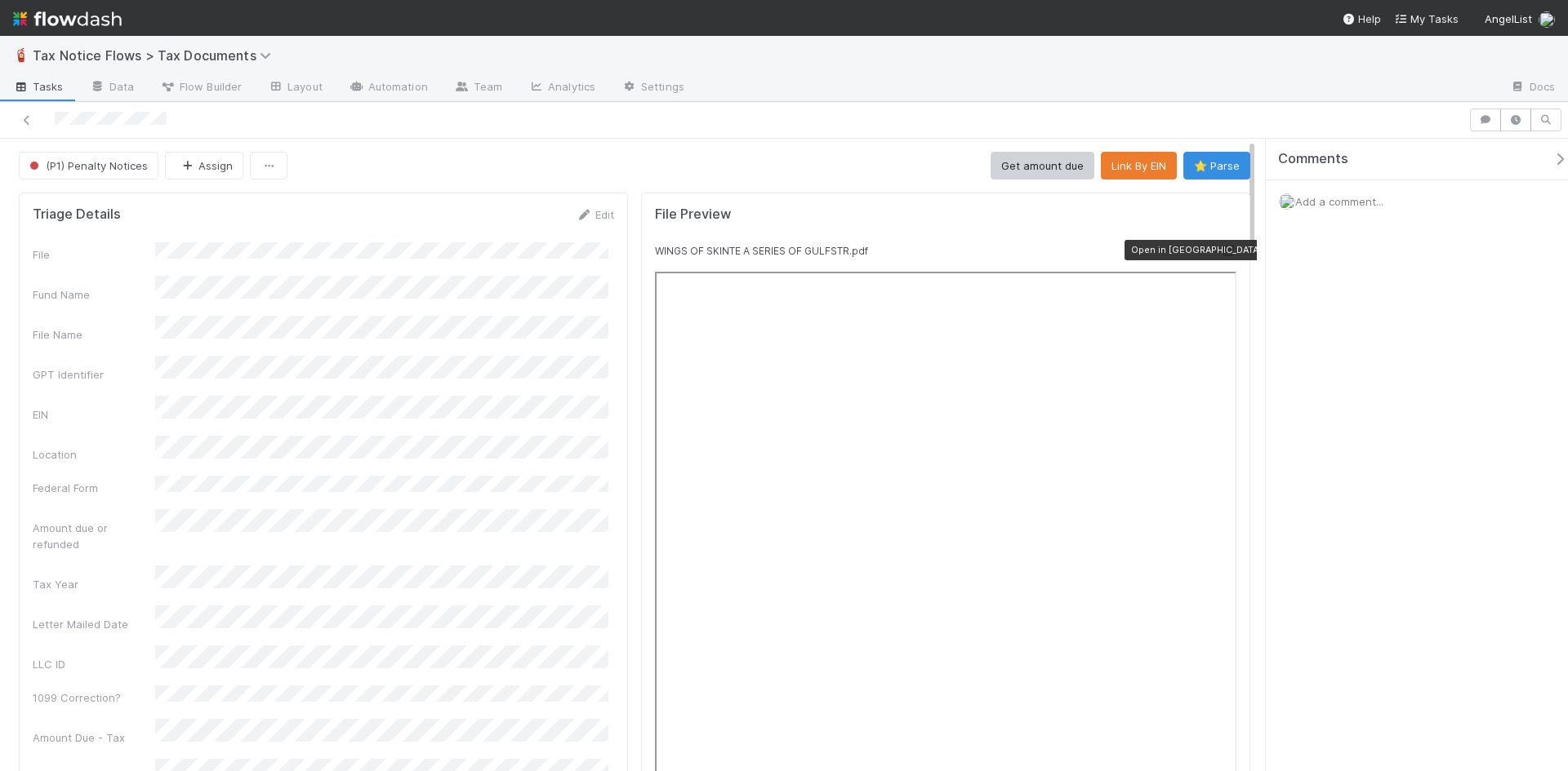
click at [1220, 249] on icon at bounding box center [1228, 251] width 16 height 10
